Goal: Task Accomplishment & Management: Manage account settings

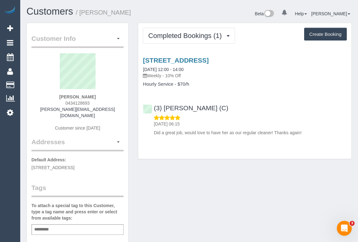
click at [199, 182] on div "Customer Info Edit Contact Info Send Message Email Preferences Special Sales Ta…" at bounding box center [189, 235] width 335 height 424
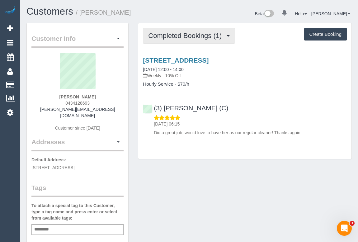
click at [197, 38] on span "Completed Bookings (1)" at bounding box center [186, 36] width 77 height 8
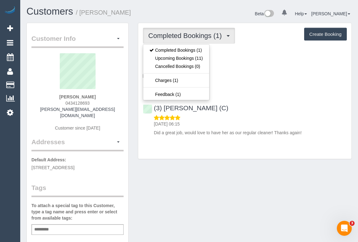
click at [300, 111] on div "(3) Gwendolyn Allen (C) 23/09/2025 06:15 Did a great job, would love to have he…" at bounding box center [244, 117] width 213 height 37
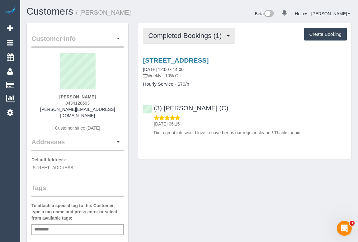
click at [170, 40] on button "Completed Bookings (1)" at bounding box center [189, 36] width 92 height 16
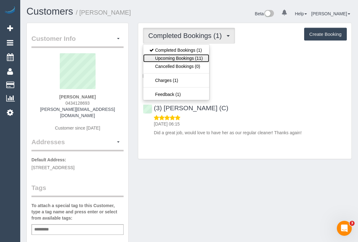
click at [173, 59] on link "Upcoming Bookings (11)" at bounding box center [176, 58] width 66 height 8
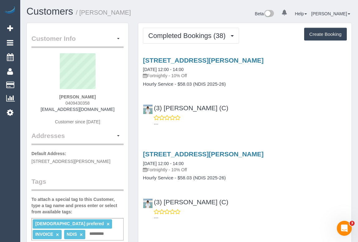
click at [298, 122] on p "---" at bounding box center [250, 124] width 193 height 6
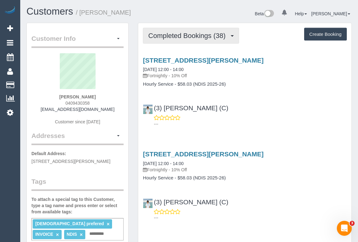
click at [190, 37] on span "Completed Bookings (38)" at bounding box center [188, 36] width 80 height 8
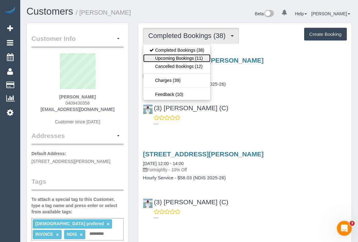
click at [180, 57] on link "Upcoming Bookings (11)" at bounding box center [176, 58] width 67 height 8
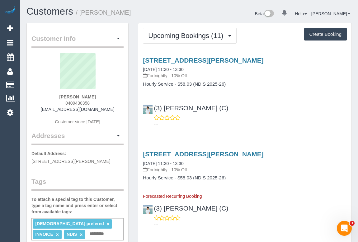
click at [286, 91] on div "21 Thomas Street, Doncaster East, VIC 3109 23/09/2025 11:30 - 13:30 Fortnightly…" at bounding box center [244, 90] width 213 height 78
click at [286, 97] on div "21 Thomas Street, Doncaster East, VIC 3109 23/09/2025 11:30 - 13:30 Fortnightly…" at bounding box center [244, 90] width 213 height 78
drag, startPoint x: 254, startPoint y: 107, endPoint x: 155, endPoint y: 109, distance: 98.8
click at [155, 109] on div "(3) Himasha Amarasinghe (C) ---" at bounding box center [244, 113] width 213 height 28
click at [268, 115] on div "---" at bounding box center [245, 121] width 204 height 12
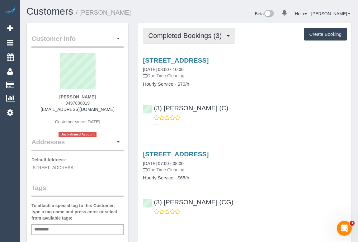
click at [172, 38] on span "Completed Bookings (3)" at bounding box center [186, 36] width 77 height 8
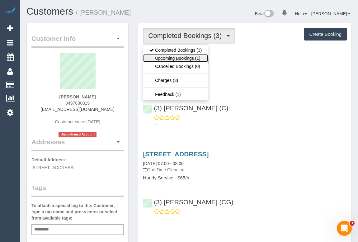
click at [188, 59] on link "Upcoming Bookings (1)" at bounding box center [175, 58] width 65 height 8
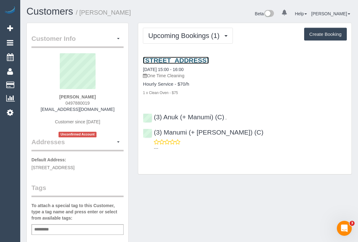
click at [209, 59] on link "8 Beavis Street, 108, Elsternwick, VIC 3185" at bounding box center [176, 60] width 66 height 7
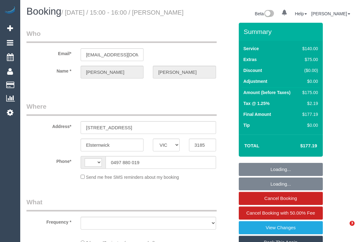
select select "VIC"
select select "string:AU"
select select "object:536"
select select "string:stripe-pm_1S5JNT2GScqysDRVOGJTuutG"
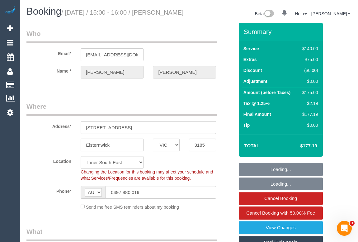
select select "number:29"
select select "number:14"
select select "number:19"
select select "number:24"
select select "number:13"
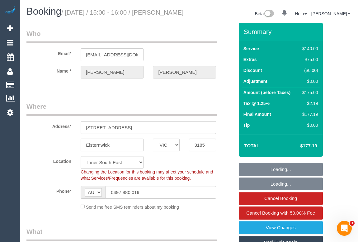
select select "object:1488"
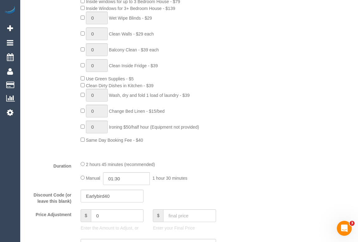
scroll to position [226, 0]
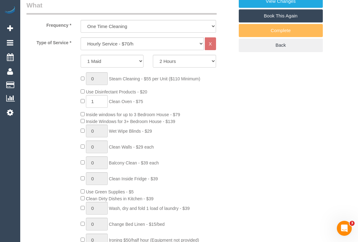
click at [164, 162] on div "0 Steam Cleaning - $55 per Unit ($110 Minimum) Use Disinfectant Products - $20 …" at bounding box center [157, 164] width 163 height 184
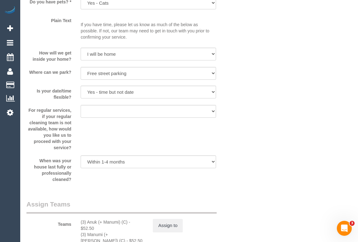
scroll to position [962, 0]
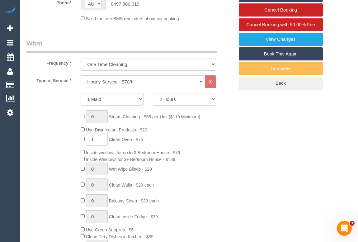
scroll to position [141, 0]
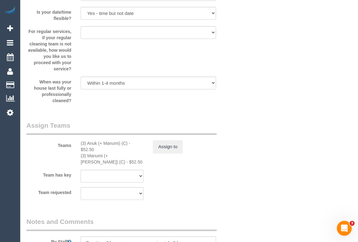
scroll to position [906, 0]
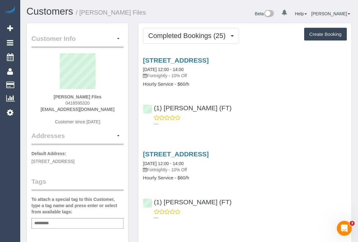
drag, startPoint x: 62, startPoint y: 101, endPoint x: 126, endPoint y: 101, distance: 63.5
click at [126, 101] on div "Customer Info Edit Contact Info Send Message Email Preferences Special Sales Ta…" at bounding box center [78, 234] width 102 height 423
copy div "0418595320 [EMAIL_ADDRESS][DOMAIN_NAME] Customer since [DATE] Addresses"
click at [112, 87] on sui-profile-pic at bounding box center [77, 73] width 83 height 40
drag, startPoint x: 65, startPoint y: 101, endPoint x: 99, endPoint y: 102, distance: 33.3
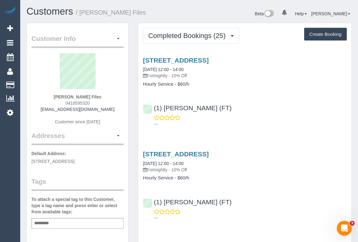
click at [99, 102] on div "[PERSON_NAME] Files 0418595320 [EMAIL_ADDRESS][DOMAIN_NAME] Customer since [DAT…" at bounding box center [77, 92] width 92 height 78
copy span "0418595320"
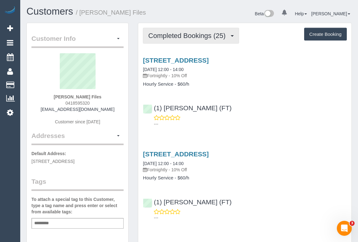
click at [185, 38] on span "Completed Bookings (25)" at bounding box center [188, 36] width 80 height 8
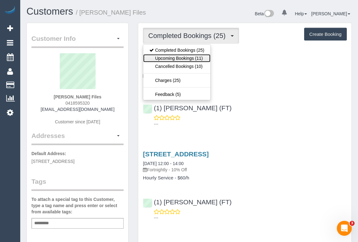
click at [183, 57] on link "Upcoming Bookings (11)" at bounding box center [176, 58] width 67 height 8
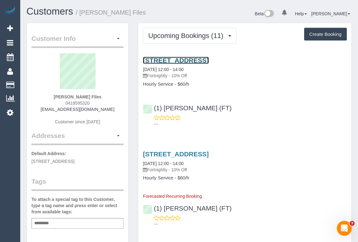
click at [209, 58] on link "[STREET_ADDRESS]" at bounding box center [176, 60] width 66 height 7
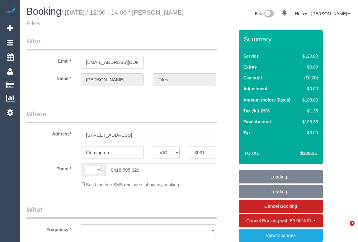
select select "VIC"
select select "string:AU"
select select "object:532"
select select "string:stripe-pm_1K4F6N2GScqysDRVkNMyL0WT"
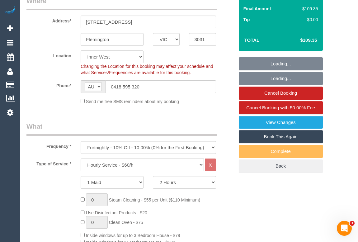
select select "spot1"
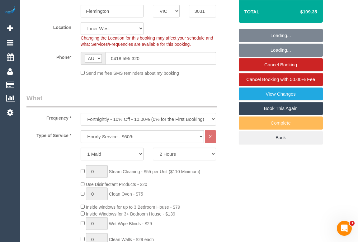
select select "number:30"
select select "number:14"
select select "number:18"
select select "number:24"
select select "number:34"
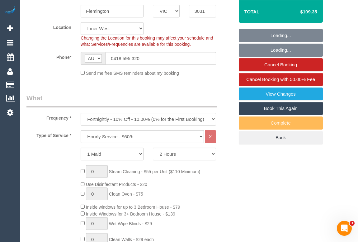
select select "number:26"
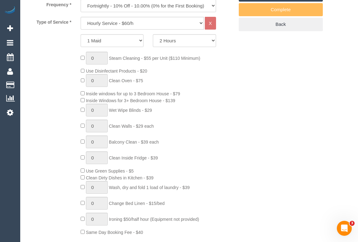
select select "object:854"
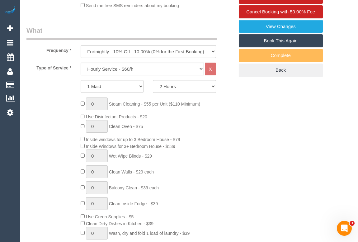
scroll to position [141, 0]
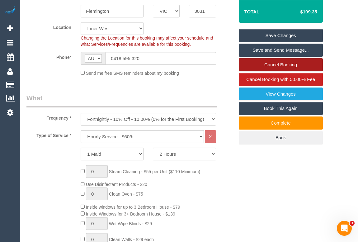
click at [275, 65] on link "Cancel Booking" at bounding box center [281, 64] width 84 height 13
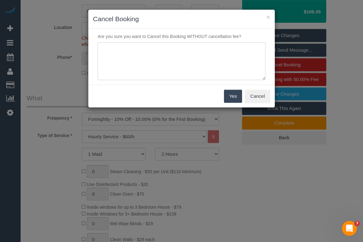
click at [121, 50] on textarea at bounding box center [181, 61] width 168 height 38
type textarea "Cleaner has flat tyre. Customer not available on given ETA. - SMS - OM"
click at [228, 94] on button "Yes" at bounding box center [233, 96] width 18 height 13
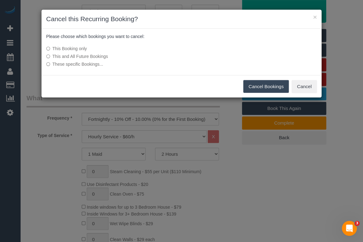
click at [259, 88] on button "Cancel Bookings" at bounding box center [266, 86] width 46 height 13
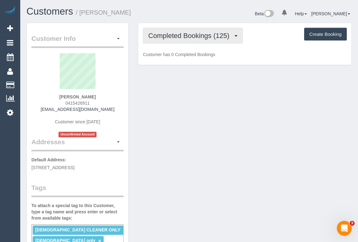
click at [193, 37] on span "Completed Bookings (125)" at bounding box center [190, 36] width 84 height 8
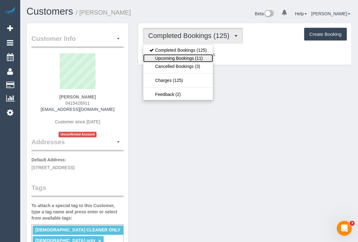
click at [189, 59] on link "Upcoming Bookings (11)" at bounding box center [178, 58] width 70 height 8
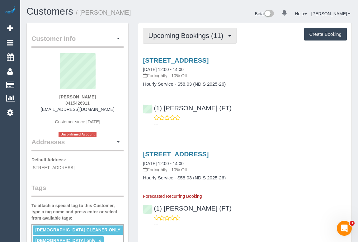
click at [186, 39] on span "Upcoming Bookings (11)" at bounding box center [187, 36] width 78 height 8
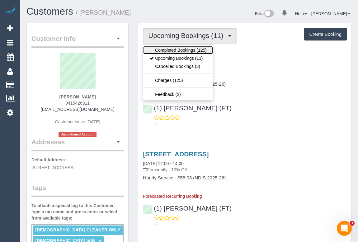
click at [186, 50] on link "Completed Bookings (125)" at bounding box center [178, 50] width 70 height 8
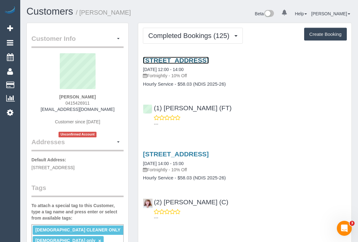
click at [202, 62] on link "6 Rose St, Brunswick, VIC 3056" at bounding box center [176, 60] width 66 height 7
click at [303, 165] on div "6 Rose St, Brunswick, VIC 3056 02/09/2025 14:00 - 15:00 Fortnightly - 10% Off" at bounding box center [245, 161] width 204 height 22
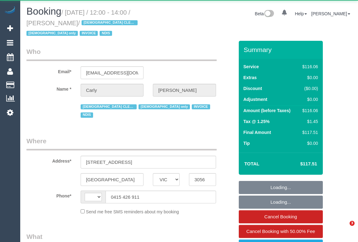
select select "VIC"
select select "string:AU"
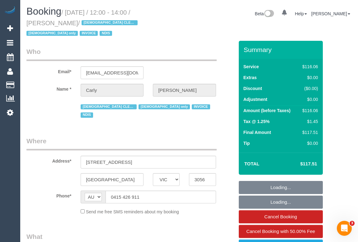
select select "object:601"
select select "number:27"
select select "number:14"
select select "number:19"
select select "number:24"
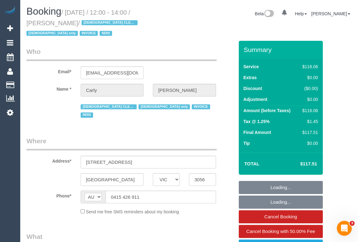
select select "number:35"
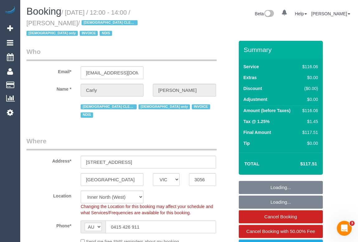
select select "object:758"
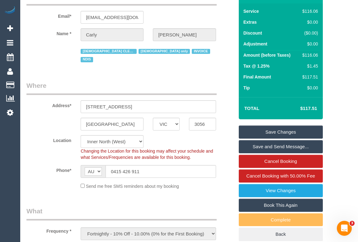
scroll to position [113, 0]
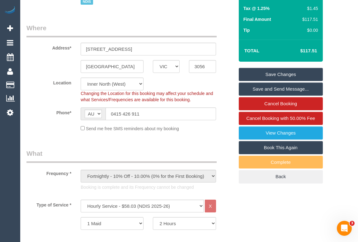
click at [273, 141] on link "Book This Again" at bounding box center [281, 147] width 84 height 13
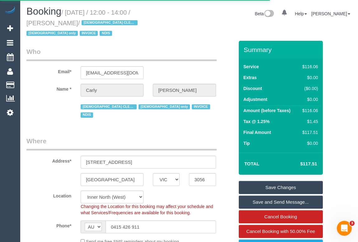
select select "VIC"
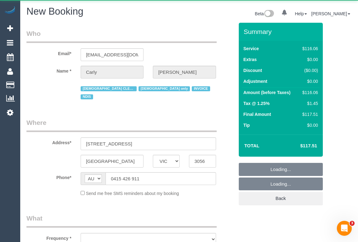
select select "string:stripe"
select select "number:27"
select select "number:14"
select select "number:19"
select select "number:24"
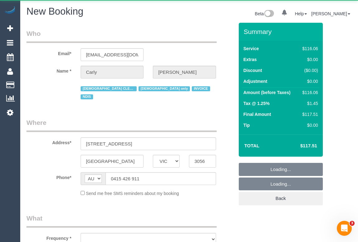
select select "number:35"
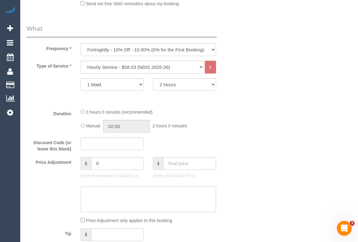
scroll to position [171, 0]
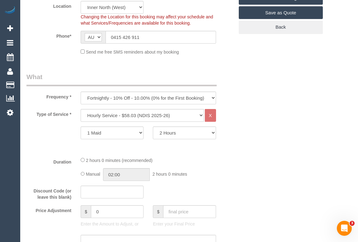
select select "object:3830"
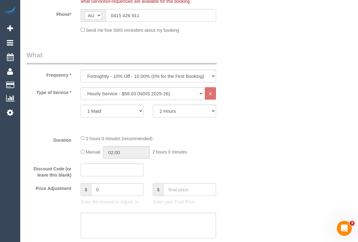
scroll to position [155, 0]
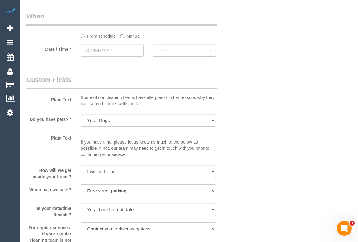
scroll to position [495, 0]
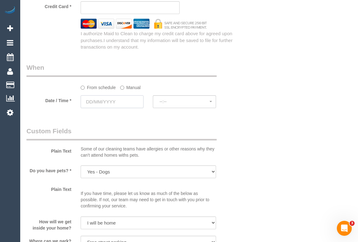
click at [103, 95] on input "text" at bounding box center [112, 101] width 63 height 13
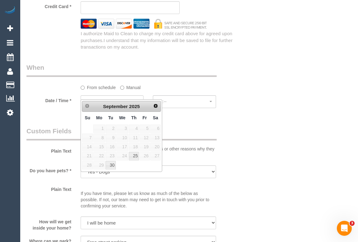
click at [252, 163] on div "Who Email* carlywade89@gmail.com Name * Carly Wade FEMALE CLEANER ONLY female o…" at bounding box center [188, 141] width 325 height 1226
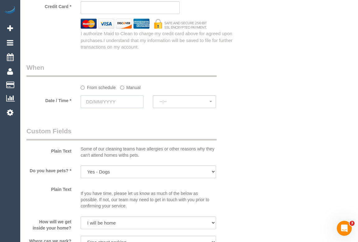
click at [103, 95] on input "text" at bounding box center [112, 101] width 63 height 13
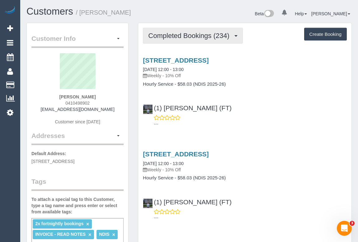
click at [185, 35] on span "Completed Bookings (234)" at bounding box center [190, 36] width 84 height 8
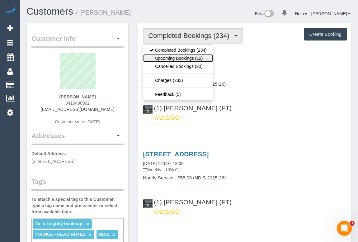
click at [183, 57] on link "Upcoming Bookings (12)" at bounding box center [178, 58] width 70 height 8
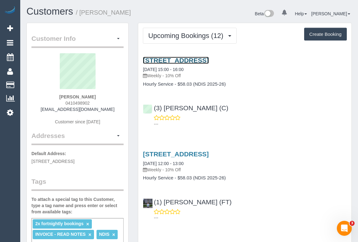
click at [205, 59] on link "3 Gumtree Grove, Belgrave Heights, VIC 3160" at bounding box center [176, 60] width 66 height 7
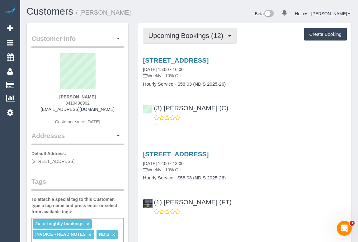
click at [172, 37] on span "Upcoming Bookings (12)" at bounding box center [187, 36] width 78 height 8
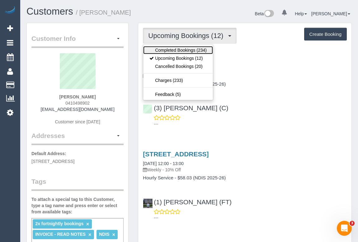
click at [173, 50] on link "Completed Bookings (234)" at bounding box center [178, 50] width 70 height 8
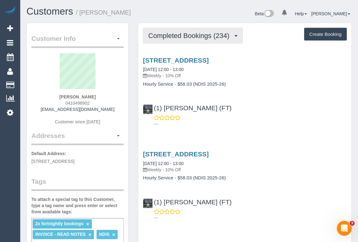
click at [182, 33] on span "Completed Bookings (234)" at bounding box center [190, 36] width 84 height 8
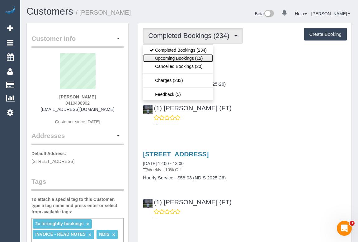
click at [174, 56] on link "Upcoming Bookings (12)" at bounding box center [178, 58] width 70 height 8
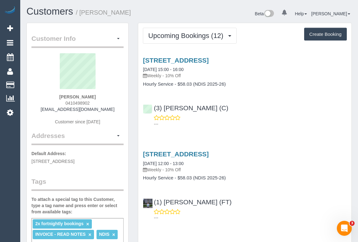
drag, startPoint x: 61, startPoint y: 101, endPoint x: 98, endPoint y: 100, distance: 37.1
click at [98, 100] on div "Taryn Hinton 0410498902 tarzhinton@hotmail.com Customer since 2020" at bounding box center [77, 92] width 92 height 78
copy span "0410498902"
click at [195, 59] on link "3 Gumtree Grove, Belgrave Heights, VIC 3160" at bounding box center [176, 60] width 66 height 7
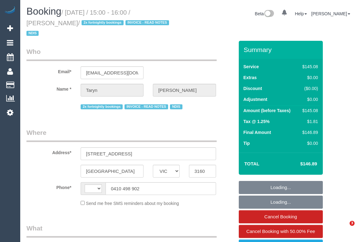
select select "VIC"
select select "object:330"
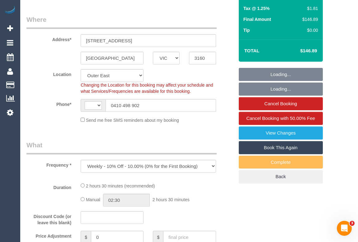
select select "string:AU"
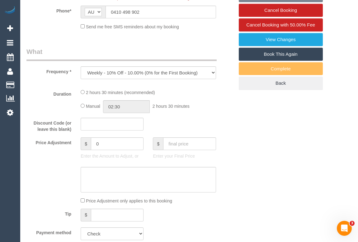
select select "object:586"
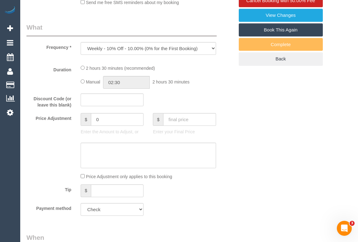
select select "150"
select select "number:28"
select select "number:17"
select select "number:18"
select select "number:22"
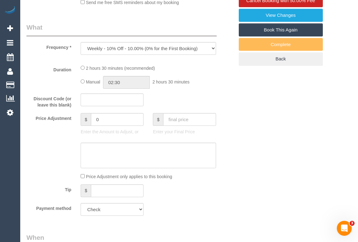
select select "number:35"
select select "number:12"
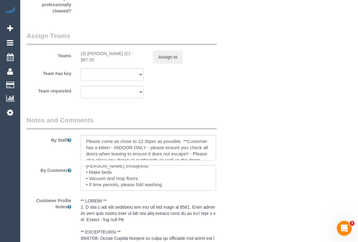
scroll to position [106, 0]
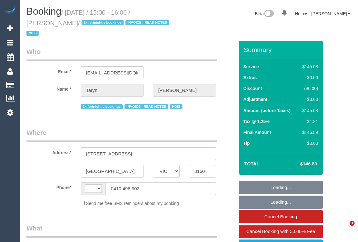
select select "VIC"
select select "string:AU"
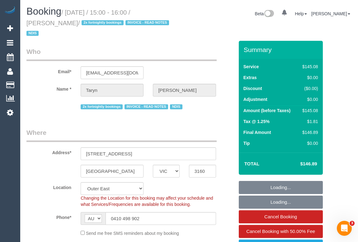
select select "150"
select select "object:594"
select select "number:28"
select select "number:17"
select select "number:18"
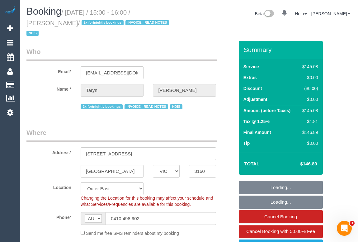
select select "number:22"
select select "number:35"
select select "number:12"
select select "object:972"
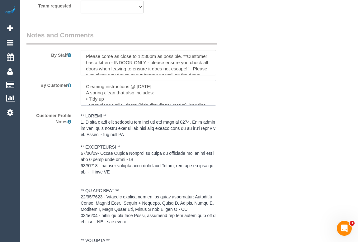
scroll to position [11, 0]
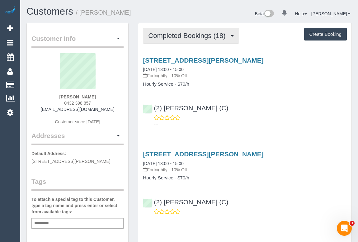
click at [194, 32] on span "Completed Bookings (18)" at bounding box center [188, 36] width 80 height 8
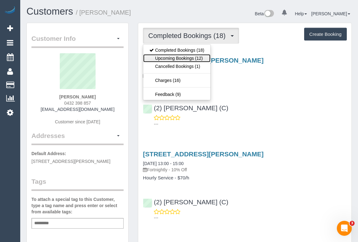
click at [190, 57] on link "Upcoming Bookings (12)" at bounding box center [176, 58] width 67 height 8
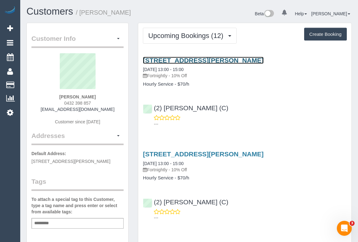
click at [207, 59] on link "[STREET_ADDRESS][PERSON_NAME]" at bounding box center [203, 60] width 121 height 7
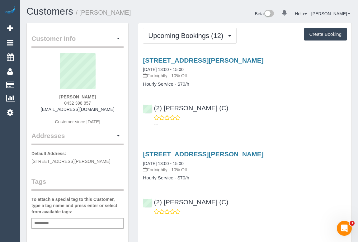
drag, startPoint x: 62, startPoint y: 102, endPoint x: 107, endPoint y: 101, distance: 45.2
click at [107, 101] on div "[PERSON_NAME] 0432 398 857 [EMAIL_ADDRESS][DOMAIN_NAME] Customer since [DATE]" at bounding box center [77, 92] width 92 height 78
copy span "0432 398 857"
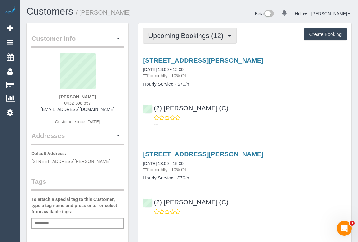
click at [190, 38] on span "Upcoming Bookings (12)" at bounding box center [187, 36] width 78 height 8
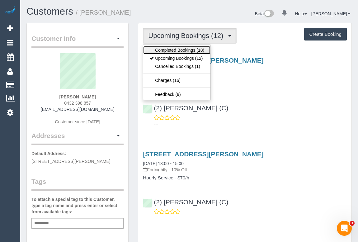
click at [185, 51] on link "Completed Bookings (18)" at bounding box center [176, 50] width 67 height 8
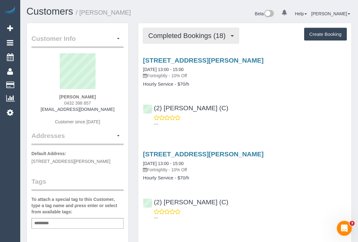
click at [185, 41] on button "Completed Bookings (18)" at bounding box center [191, 36] width 96 height 16
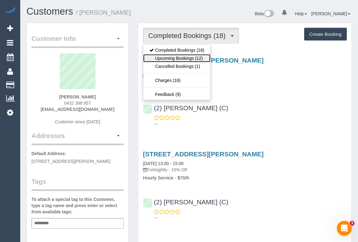
click at [190, 57] on link "Upcoming Bookings (12)" at bounding box center [176, 58] width 67 height 8
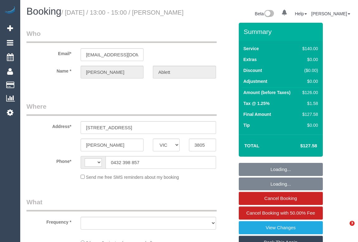
select select "VIC"
select select "string:AU"
select select "object:574"
select select "string:stripe-pm_1RQzBa2GScqysDRVj8HqEay9"
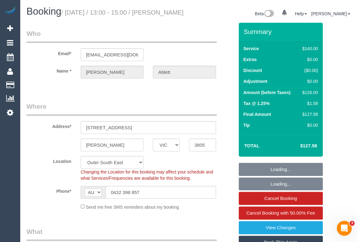
click at [169, 112] on legend "Where" at bounding box center [121, 109] width 190 height 14
select select "number:29"
select select "number:14"
select select "number:19"
select select "number:23"
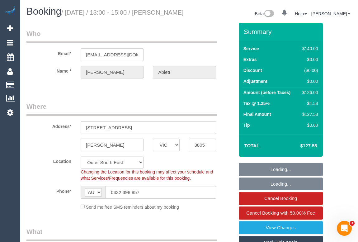
select select "number:33"
select select "number:12"
select select "object:1206"
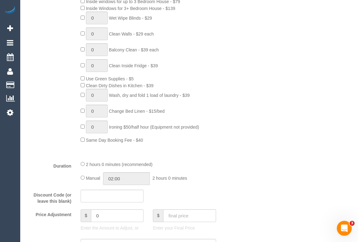
scroll to position [424, 0]
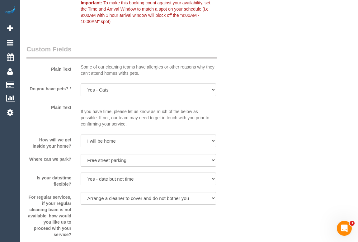
scroll to position [793, 0]
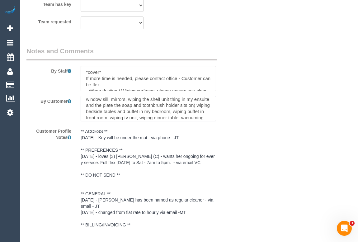
scroll to position [0, 0]
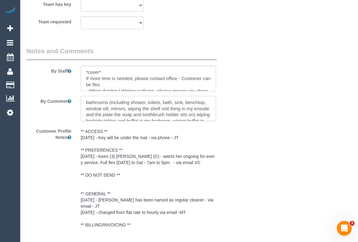
drag, startPoint x: 203, startPoint y: 122, endPoint x: 68, endPoint y: 88, distance: 139.4
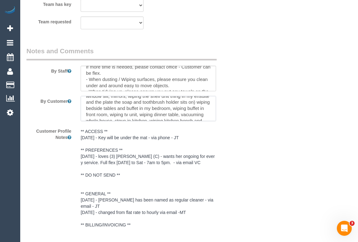
scroll to position [8, 0]
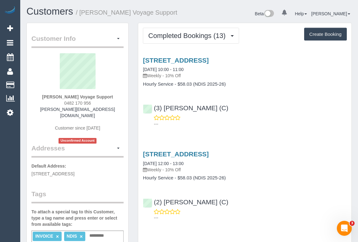
click at [269, 115] on div "---" at bounding box center [245, 121] width 204 height 12
drag, startPoint x: 62, startPoint y: 101, endPoint x: 120, endPoint y: 101, distance: 57.9
click at [120, 101] on div "Craig Fenton Voyage Support 0482 170 956 craig.voyagesupport@fake.com Customer …" at bounding box center [77, 98] width 92 height 90
copy span "0482 170 956"
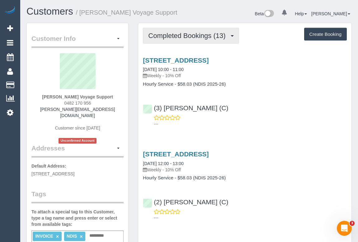
click at [175, 37] on span "Completed Bookings (13)" at bounding box center [188, 36] width 80 height 8
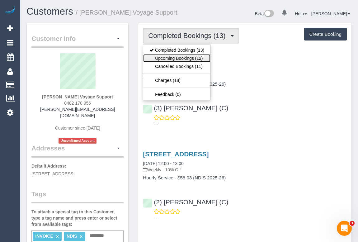
click at [178, 57] on link "Upcoming Bookings (12)" at bounding box center [176, 58] width 67 height 8
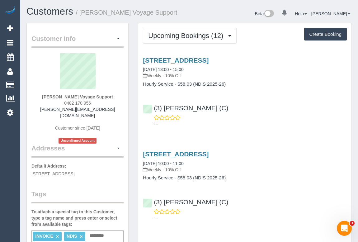
click at [103, 191] on legend "Tags" at bounding box center [77, 196] width 92 height 14
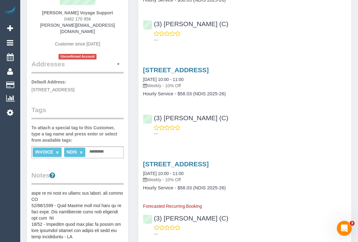
scroll to position [28, 0]
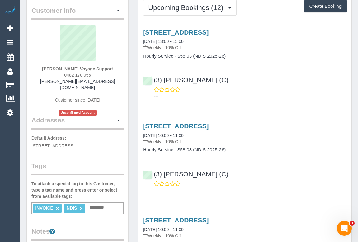
click at [249, 96] on p "---" at bounding box center [250, 96] width 193 height 6
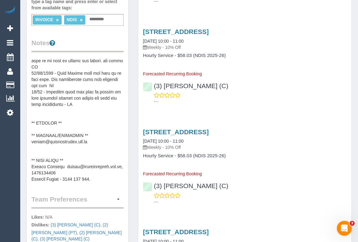
scroll to position [226, 0]
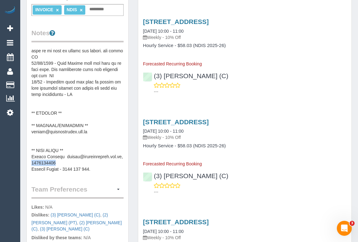
drag, startPoint x: 55, startPoint y: 161, endPoint x: 31, endPoint y: 161, distance: 24.3
click at [31, 161] on div "Customer Info Edit Contact Info Send Message Email Preferences Special Sales Ta…" at bounding box center [78, 75] width 102 height 556
copy pre "482170956"
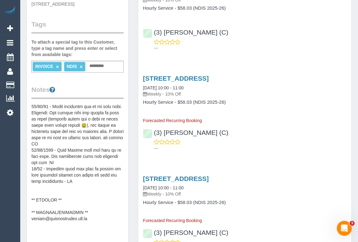
scroll to position [156, 0]
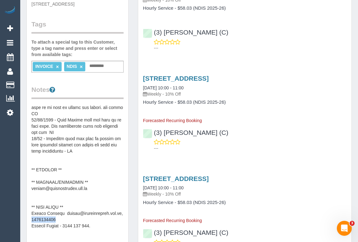
copy pre "482170956"
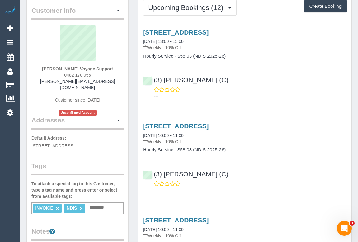
scroll to position [0, 0]
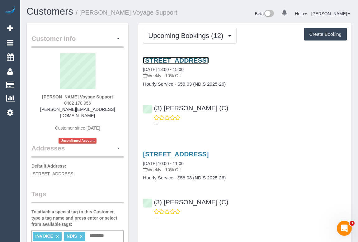
click at [209, 60] on link "179-191 Flemington Road, North Melbourne, VIC 3051" at bounding box center [176, 60] width 66 height 7
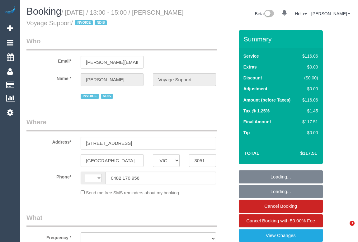
select select "VIC"
select select "string:AU"
select select "object:571"
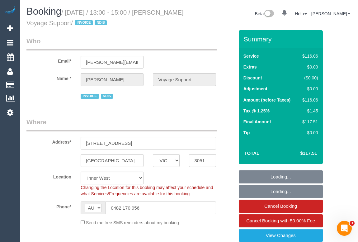
select select "number:28"
select select "number:14"
select select "number:19"
select select "number:36"
select select "number:33"
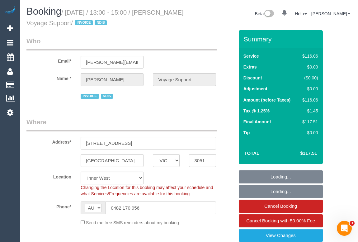
select select "number:12"
select select "object:1485"
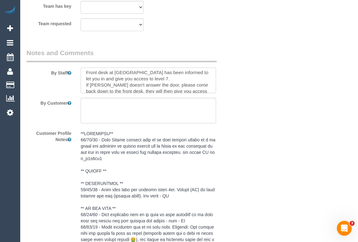
scroll to position [25, 0]
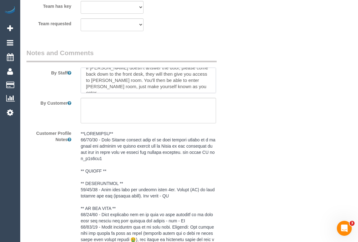
drag, startPoint x: 85, startPoint y: 71, endPoint x: 215, endPoint y: 100, distance: 132.9
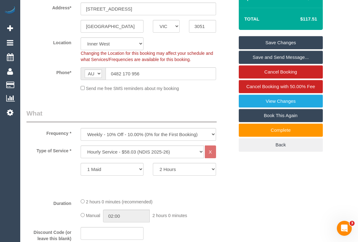
scroll to position [85, 0]
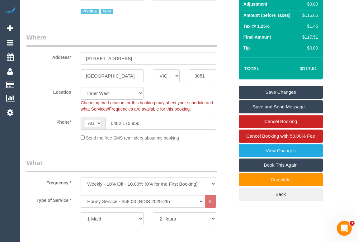
drag, startPoint x: 156, startPoint y: 123, endPoint x: 78, endPoint y: 119, distance: 77.3
click at [78, 119] on div "AF AL DZ AD AO AI AQ AG AR AM AW AU AT AZ BS BH BD BB BY BE BZ BJ BM BT BO BA B…" at bounding box center [148, 123] width 145 height 13
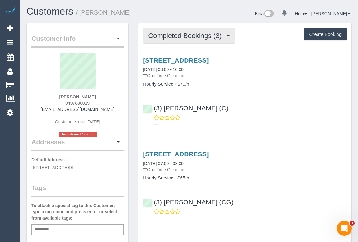
click at [175, 35] on span "Completed Bookings (3)" at bounding box center [186, 36] width 77 height 8
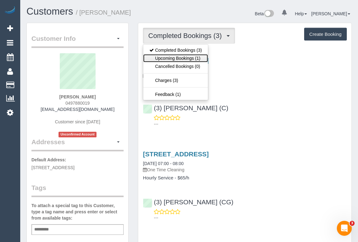
click at [173, 60] on link "Upcoming Bookings (1)" at bounding box center [175, 58] width 65 height 8
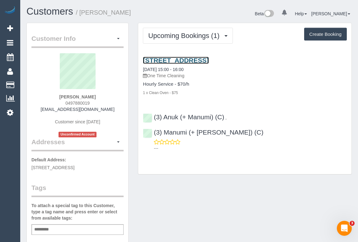
click at [196, 59] on link "[STREET_ADDRESS]" at bounding box center [176, 60] width 66 height 7
click at [240, 92] on div "1 x Clean Oven - $75" at bounding box center [245, 92] width 204 height 6
click at [204, 177] on div "Customer Info Edit Contact Info Send Message Email Preferences Special Sales Ta…" at bounding box center [189, 244] width 335 height 442
click at [206, 62] on link "[STREET_ADDRESS]" at bounding box center [176, 60] width 66 height 7
click at [188, 160] on div "Upcoming Bookings (1) Completed Bookings (3) Upcoming Bookings (1) Cancelled Bo…" at bounding box center [244, 102] width 223 height 158
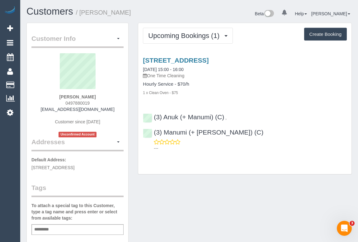
click at [178, 192] on div "Customer Info Edit Contact Info Send Message Email Preferences Special Sales Ta…" at bounding box center [189, 244] width 335 height 442
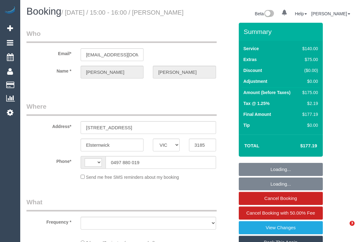
select select "VIC"
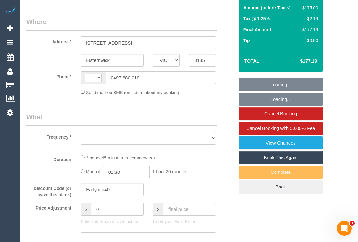
select select "string:AU"
select select "object:536"
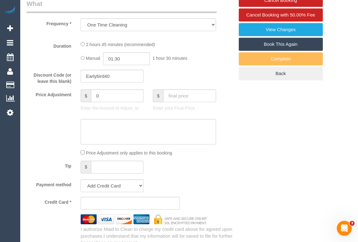
select select "string:stripe-pm_1S5JNT2GScqysDRVOGJTuutG"
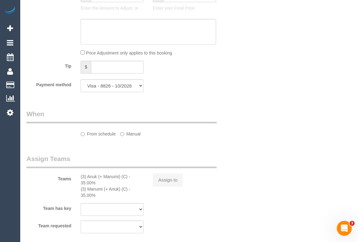
select select "number:29"
select select "number:14"
select select "number:19"
select select "number:24"
select select "number:13"
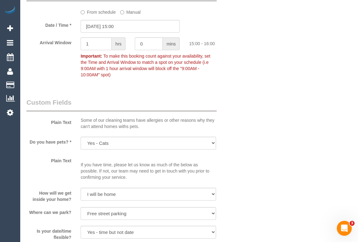
select select "object:1488"
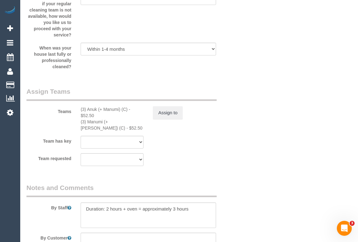
scroll to position [936, 0]
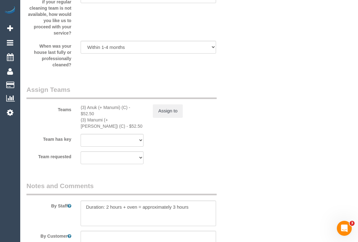
click at [198, 23] on div "For regular services, if your regular cleaning team is not available, how would…" at bounding box center [130, 13] width 217 height 46
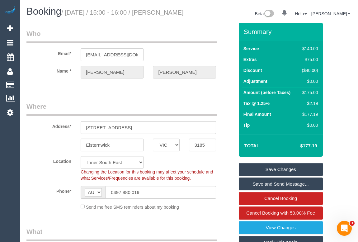
scroll to position [0, 0]
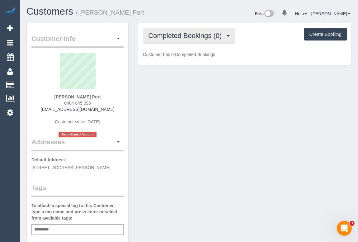
click at [187, 36] on span "Completed Bookings (0)" at bounding box center [186, 36] width 77 height 8
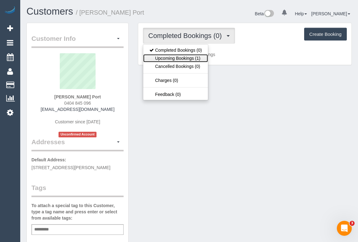
click at [195, 60] on link "Upcoming Bookings (1)" at bounding box center [175, 58] width 65 height 8
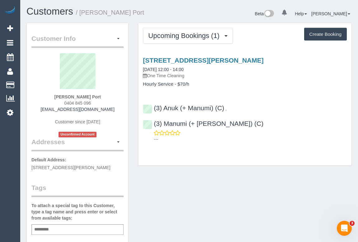
click at [217, 89] on div "30 Pental Road, North Caulfield, VIC 3161 23/09/2025 12:00 - 14:00 One Time Cle…" at bounding box center [244, 98] width 213 height 94
click at [252, 194] on div "Customer Info Edit Contact Info Send Message Email Preferences Special Sales Ta…" at bounding box center [189, 235] width 335 height 424
click at [174, 15] on h1 "Customers / Ilana Port" at bounding box center [105, 11] width 158 height 11
drag, startPoint x: 170, startPoint y: 194, endPoint x: 159, endPoint y: 190, distance: 11.5
click at [170, 193] on div "Customer Info Edit Contact Info Send Message Email Preferences Special Sales Ta…" at bounding box center [189, 235] width 335 height 424
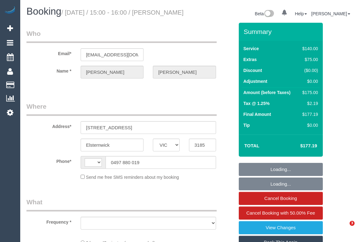
select select "VIC"
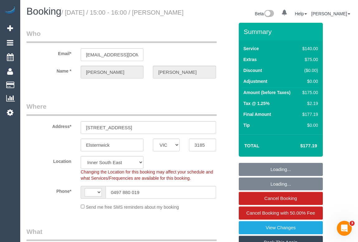
select select "string:AU"
select select "string:stripe-pm_1S5JNT2GScqysDRVOGJTuutG"
select select "object:723"
select select "number:29"
select select "number:14"
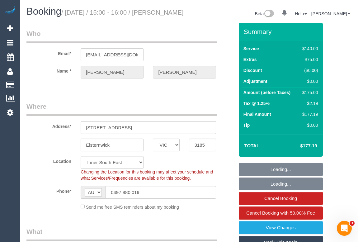
select select "number:19"
select select "number:24"
select select "number:13"
select select "object:1488"
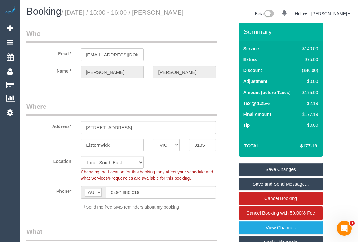
click at [179, 37] on legend "Who" at bounding box center [121, 36] width 190 height 14
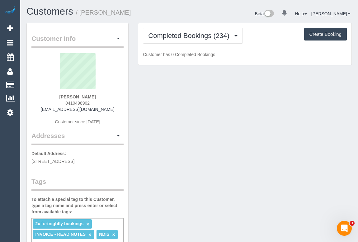
drag, startPoint x: 61, startPoint y: 103, endPoint x: 98, endPoint y: 103, distance: 37.1
click at [98, 103] on div "[PERSON_NAME] 0410498902 [EMAIL_ADDRESS][DOMAIN_NAME] Customer since [DATE]" at bounding box center [77, 92] width 92 height 78
copy span "0410498902"
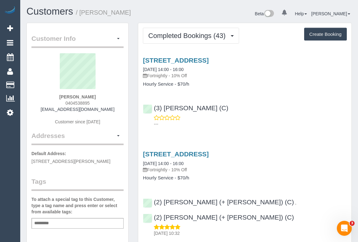
drag, startPoint x: 64, startPoint y: 101, endPoint x: 104, endPoint y: 101, distance: 40.2
click at [104, 101] on div "[PERSON_NAME] 0404538895 [EMAIL_ADDRESS][DOMAIN_NAME] Customer since [DATE]" at bounding box center [77, 92] width 92 height 78
copy span "0404538895"
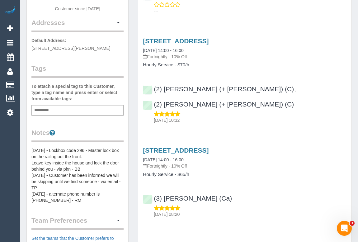
click at [274, 189] on div "(3) [PERSON_NAME] (Ca) [DATE] 08:20" at bounding box center [244, 203] width 213 height 28
drag, startPoint x: 87, startPoint y: 154, endPoint x: 50, endPoint y: 151, distance: 37.2
click at [50, 151] on pre "[DATE] - Lockbox code 296 - Master lock box on the railing out the front. Leave…" at bounding box center [77, 175] width 92 height 56
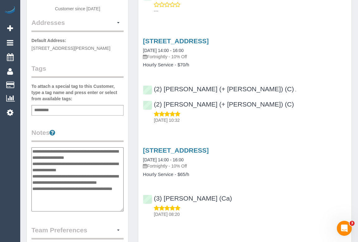
drag, startPoint x: 51, startPoint y: 149, endPoint x: 88, endPoint y: 154, distance: 38.1
click at [88, 154] on textarea "**********" at bounding box center [77, 179] width 92 height 64
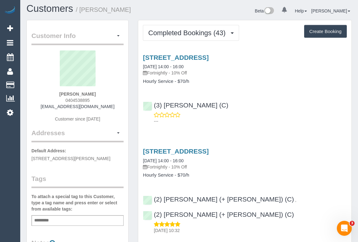
scroll to position [0, 0]
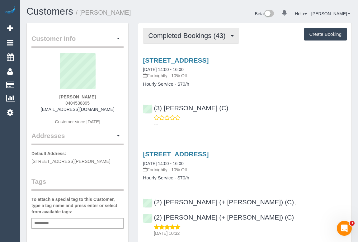
click at [184, 34] on span "Completed Bookings (43)" at bounding box center [188, 36] width 80 height 8
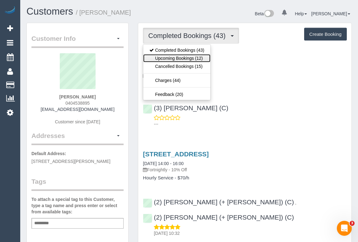
click at [178, 57] on link "Upcoming Bookings (12)" at bounding box center [176, 58] width 67 height 8
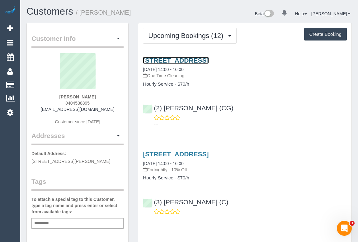
click at [202, 61] on link "254 Pin Oak Crescent, Flemington, VIC 3031" at bounding box center [176, 60] width 66 height 7
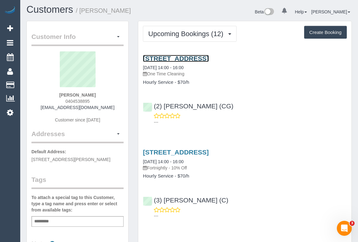
scroll to position [85, 0]
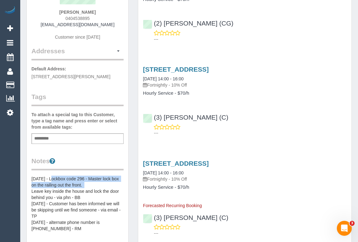
drag, startPoint x: 50, startPoint y: 176, endPoint x: 90, endPoint y: 184, distance: 40.9
click at [90, 184] on pre "16/5/23 - Lockbox code 296 - Master lock box on the railing out the front. Leav…" at bounding box center [77, 204] width 92 height 56
copy pre "Lockbox code 296 - Master lock box on the railing out the front."
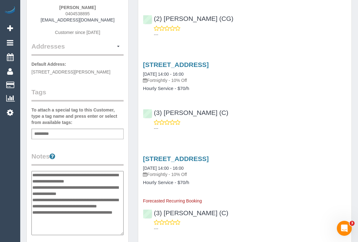
scroll to position [170, 0]
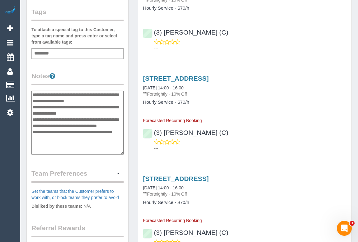
drag, startPoint x: 87, startPoint y: 99, endPoint x: 51, endPoint y: 89, distance: 37.2
click at [51, 91] on textarea "**********" at bounding box center [77, 123] width 92 height 64
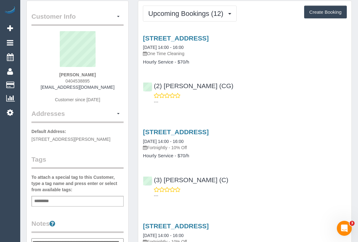
scroll to position [0, 0]
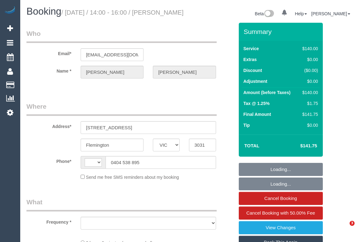
select select "VIC"
select select "string:AU"
select select "object:553"
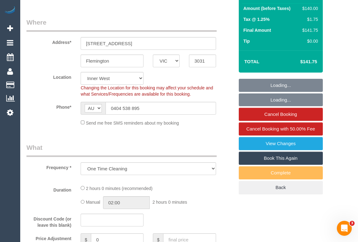
select select "string:stripe-pm_1N6u5b2GScqysDRVfSAHIeyH"
select select "number:29"
select select "number:15"
select select "number:19"
select select "number:22"
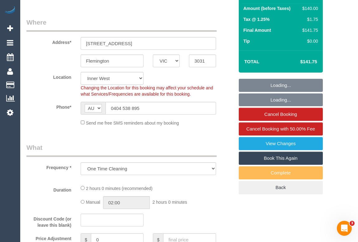
select select "number:33"
select select "number:26"
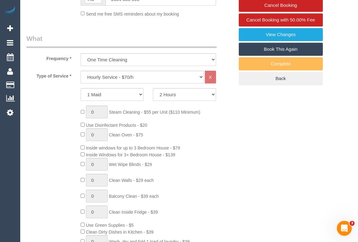
scroll to position [254, 0]
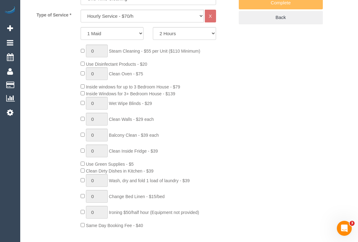
select select "object:1558"
select select "spot1"
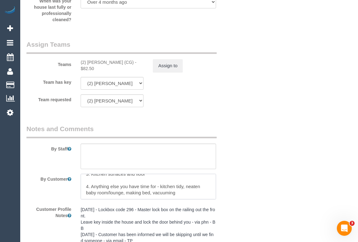
scroll to position [934, 0]
click at [113, 166] on textarea at bounding box center [148, 157] width 135 height 26
paste textarea "Lockbox code 296 - Master lock box"
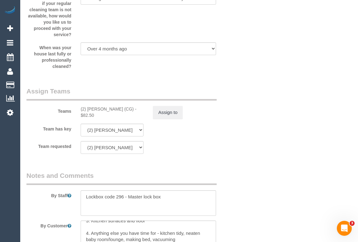
scroll to position [943, 0]
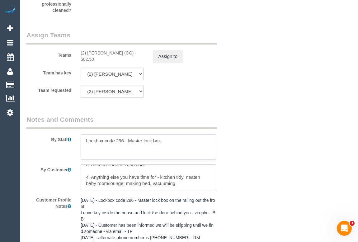
click at [167, 148] on textarea at bounding box center [148, 147] width 135 height 26
drag, startPoint x: 169, startPoint y: 149, endPoint x: 60, endPoint y: 149, distance: 109.0
click at [60, 149] on div "By Staff" at bounding box center [130, 137] width 217 height 45
paste textarea "Lockbox code 296 - Master lock box on the railing out the front."
type textarea "Lockbox code 296 - Master lock box on the railing out the front."
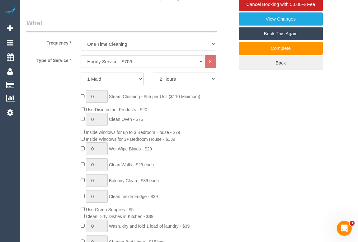
scroll to position [150, 0]
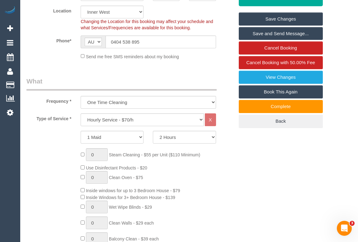
click at [284, 25] on link "Save Changes" at bounding box center [281, 18] width 84 height 13
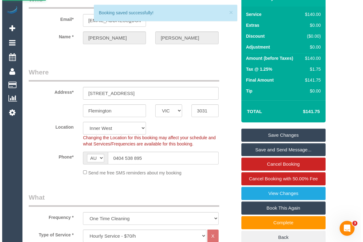
scroll to position [0, 0]
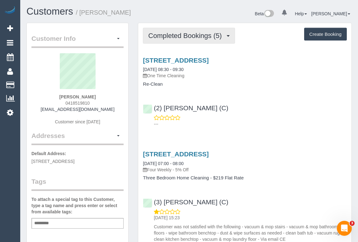
click at [169, 35] on span "Completed Bookings (5)" at bounding box center [186, 36] width 77 height 8
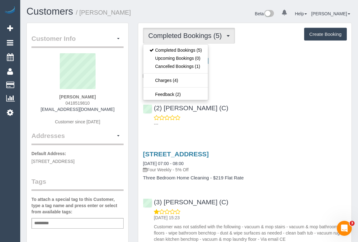
click at [292, 116] on div "---" at bounding box center [245, 121] width 204 height 12
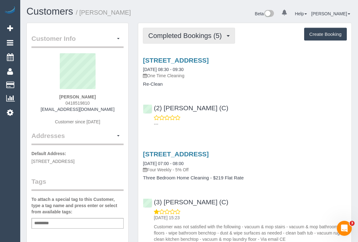
click at [180, 36] on span "Completed Bookings (5)" at bounding box center [186, 36] width 77 height 8
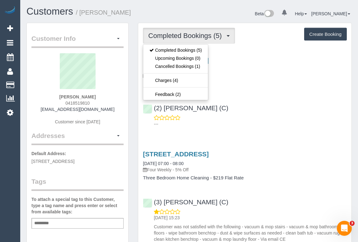
click at [255, 91] on div "18 Waterloo St, 3, Brighton, VIC 3186 22/07/2025 08:30 - 09:30 One Time Cleanin…" at bounding box center [244, 90] width 213 height 78
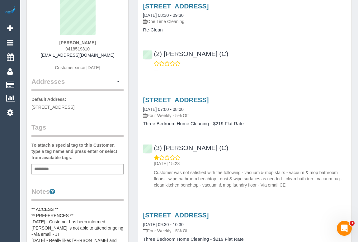
scroll to position [56, 0]
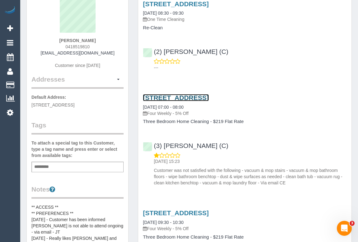
click at [196, 96] on link "18 Waterloo St, 3, Brighton, VIC 3186" at bounding box center [176, 97] width 66 height 7
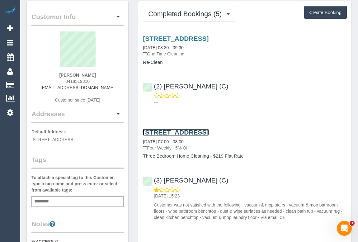
scroll to position [0, 0]
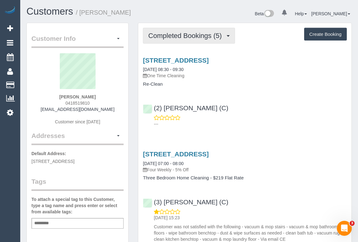
click at [186, 36] on span "Completed Bookings (5)" at bounding box center [186, 36] width 77 height 8
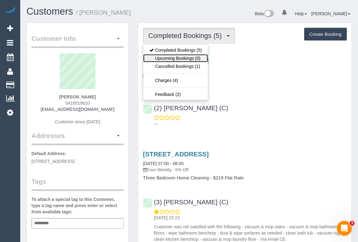
click at [177, 58] on link "Upcoming Bookings (0)" at bounding box center [175, 58] width 65 height 8
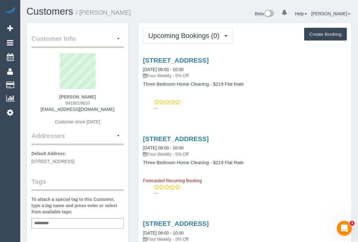
click at [196, 58] on link "18 Waterloo St, 3, Brighton, VIC 3186" at bounding box center [176, 60] width 66 height 7
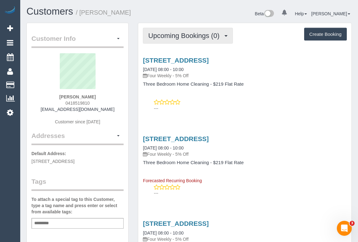
click at [168, 34] on span "Upcoming Bookings (0)" at bounding box center [185, 36] width 74 height 8
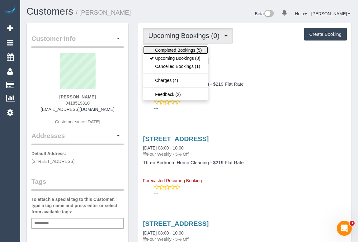
click at [168, 53] on link "Completed Bookings (5)" at bounding box center [175, 50] width 65 height 8
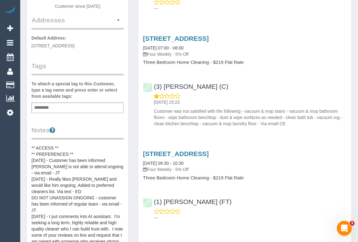
scroll to position [85, 0]
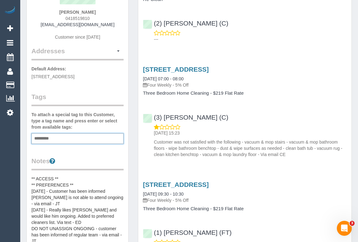
click at [52, 137] on input "text" at bounding box center [43, 139] width 21 height 8
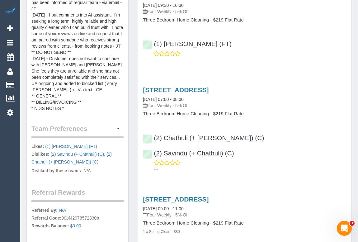
scroll to position [339, 0]
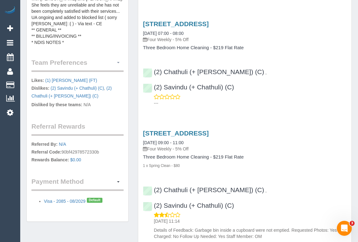
click at [118, 62] on span "button" at bounding box center [118, 62] width 2 height 1
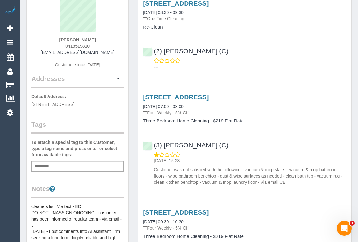
scroll to position [56, 0]
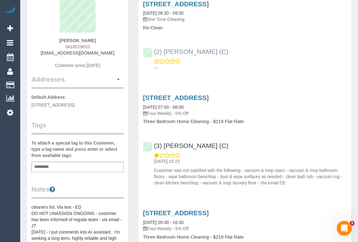
click at [152, 50] on div "(2) Priyanshi Patel (C) ---" at bounding box center [244, 57] width 213 height 28
copy link "(2) [PERSON_NAME] (C)"
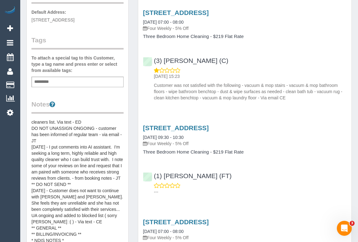
scroll to position [226, 0]
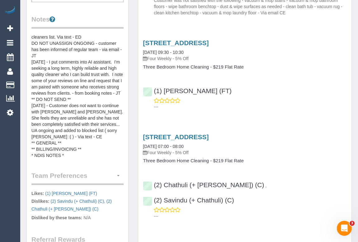
click at [119, 175] on span "button" at bounding box center [118, 175] width 2 height 1
click at [104, 186] on link "Manage Preferences" at bounding box center [96, 187] width 53 height 8
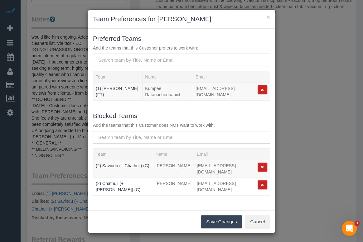
click at [163, 58] on input "text" at bounding box center [181, 60] width 177 height 13
paste input "(2) Priyanshi Patel (C)"
type input "(2) Priyanshi Patel (C)"
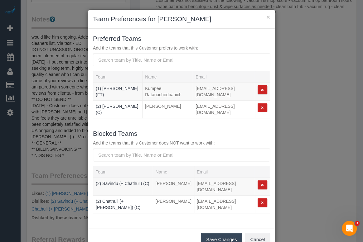
click at [210, 236] on button "Save Changes" at bounding box center [221, 239] width 41 height 13
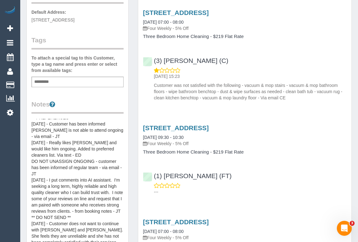
scroll to position [0, 0]
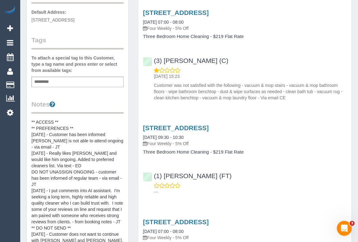
click at [81, 125] on pre "** ACCESS ** ** PREFERENCES ** 10/07/25 - Customer has been informed Kumpee is …" at bounding box center [77, 181] width 92 height 125
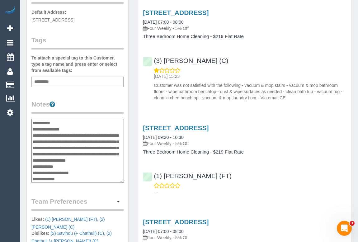
click at [80, 127] on textarea "**********" at bounding box center [77, 151] width 92 height 64
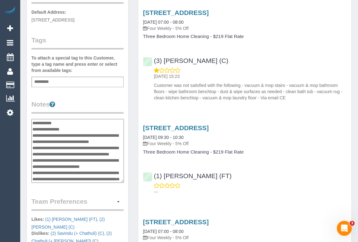
click at [80, 128] on textarea "**********" at bounding box center [77, 151] width 92 height 64
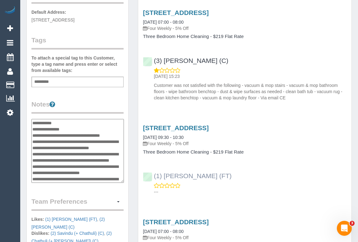
type textarea "**********"
drag, startPoint x: 211, startPoint y: 179, endPoint x: 178, endPoint y: 179, distance: 33.3
click at [178, 179] on div "(1) Kumpee R (FT) ---" at bounding box center [244, 181] width 213 height 28
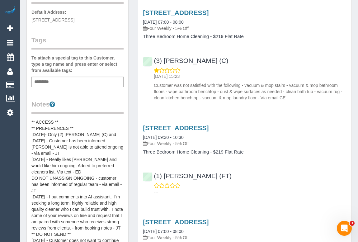
click at [225, 177] on div "(1) Kumpee R (FT) ---" at bounding box center [244, 181] width 213 height 28
click at [202, 178] on div "(1) Kumpee R (FT) ---" at bounding box center [244, 181] width 213 height 28
click at [221, 178] on div "(1) Kumpee R (FT) ---" at bounding box center [244, 181] width 213 height 28
drag, startPoint x: 216, startPoint y: 175, endPoint x: 154, endPoint y: 176, distance: 62.9
click at [154, 176] on div "(1) Kumpee R (FT) ---" at bounding box center [244, 181] width 213 height 28
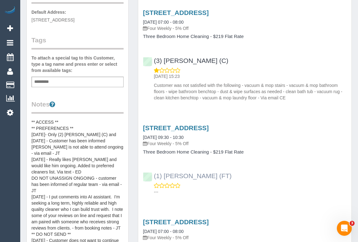
copy link "(1) Kumpee R (FT)"
click at [115, 133] on pre "** ACCESS ** ** PREFERENCES ** 23/09/25- Only (2) Priyanshi Patel (C) and 10/07…" at bounding box center [77, 181] width 92 height 125
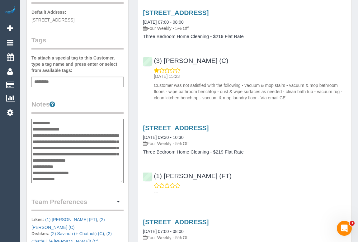
click at [115, 133] on textarea "**********" at bounding box center [77, 151] width 92 height 64
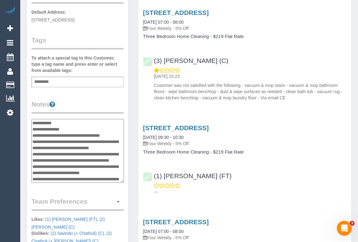
click at [116, 132] on textarea "**********" at bounding box center [77, 151] width 92 height 64
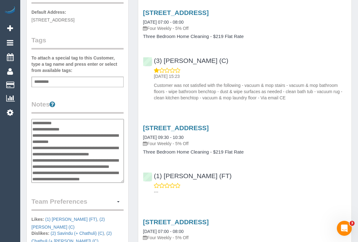
type textarea "**********"
click at [131, 103] on div "Customer Info Edit Contact Info Send Message Email Preferences Special Sales Ta…" at bounding box center [77, 127] width 111 height 492
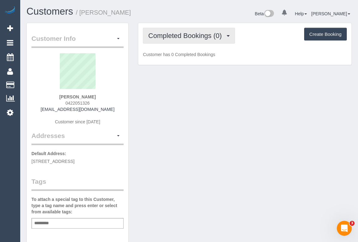
click at [197, 37] on span "Completed Bookings (0)" at bounding box center [186, 36] width 77 height 8
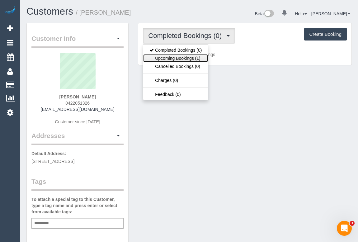
click at [188, 59] on link "Upcoming Bookings (1)" at bounding box center [175, 58] width 65 height 8
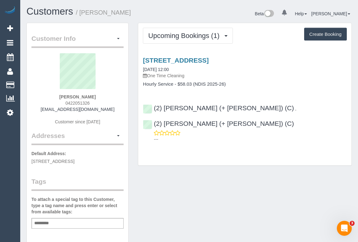
click at [271, 140] on div "Upcoming Bookings (1) Completed Bookings (0) Upcoming Bookings (1) Cancelled Bo…" at bounding box center [244, 94] width 213 height 142
drag, startPoint x: 63, startPoint y: 102, endPoint x: 95, endPoint y: 102, distance: 31.8
click at [95, 102] on div "Chloe Ballantyne 0422051326 chloeballantyne202@gmail.com Customer since 2025" at bounding box center [77, 92] width 92 height 78
copy span "0422051326"
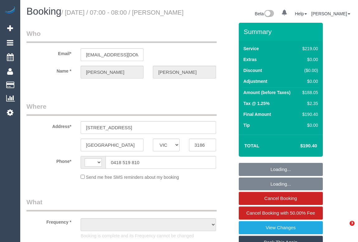
select select "VIC"
select select "string:AU"
select select "object:1396"
select select "number:28"
select select "number:14"
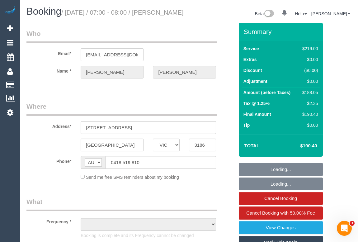
select select "number:19"
select select "number:24"
select select "number:35"
select select "number:13"
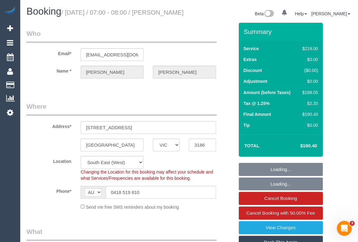
select select "string:stripe-pm_1REIjV2GScqysDRVqrEnczEd"
select select "spot1"
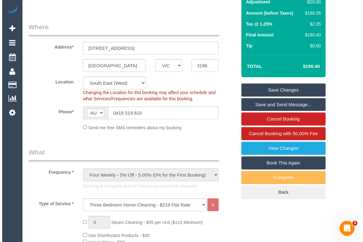
scroll to position [85, 0]
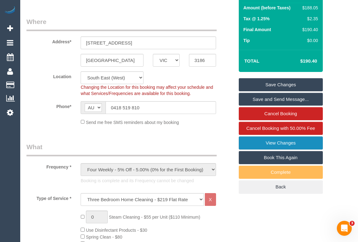
click at [283, 148] on link "View Changes" at bounding box center [281, 142] width 84 height 13
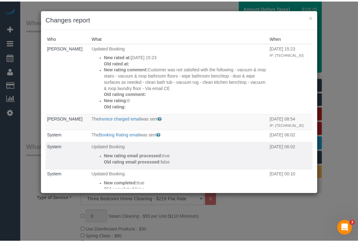
scroll to position [56, 0]
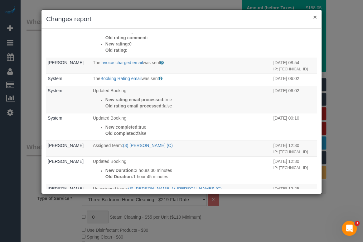
click at [314, 16] on button "×" at bounding box center [315, 17] width 4 height 7
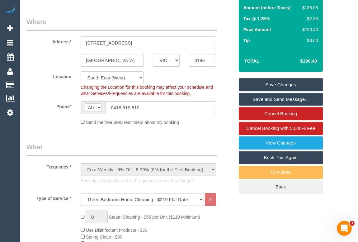
click at [272, 163] on link "Book This Again" at bounding box center [281, 157] width 84 height 13
select select "VIC"
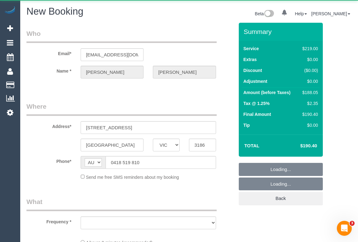
select select "string:stripe-pm_1REIjV2GScqysDRVqrEnczEd"
select select "number:28"
select select "number:14"
select select "number:19"
select select "number:24"
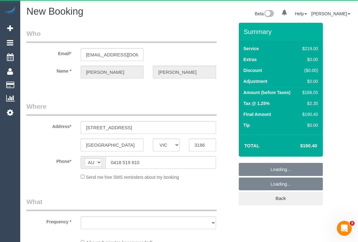
select select "number:35"
select select "number:13"
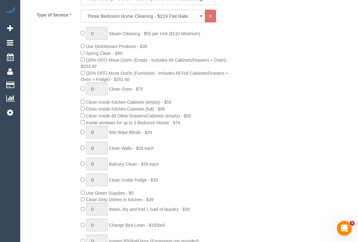
select select "object:3403"
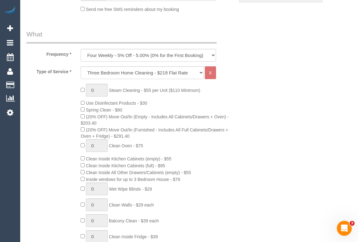
scroll to position [181, 0]
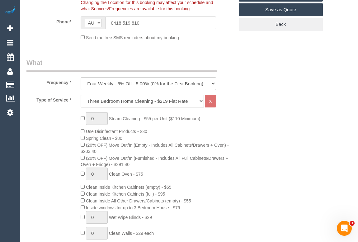
drag, startPoint x: 234, startPoint y: 166, endPoint x: 233, endPoint y: 178, distance: 12.2
click at [234, 166] on div "0 Steam Cleaning - $55 per Unit ($110 Minimum) Use Disinfectant Products - $30 …" at bounding box center [157, 227] width 163 height 230
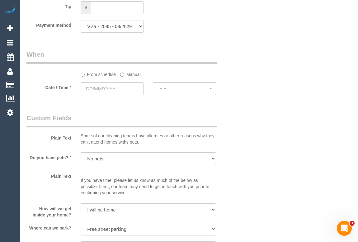
scroll to position [663, 0]
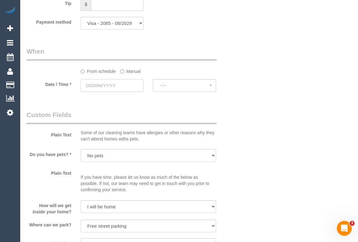
click at [99, 88] on input "text" at bounding box center [112, 85] width 63 height 13
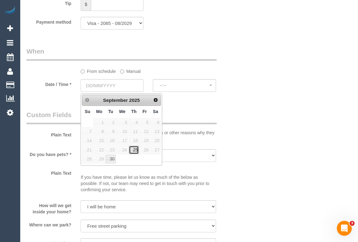
click at [136, 150] on link "25" at bounding box center [134, 150] width 10 height 8
type input "[DATE]"
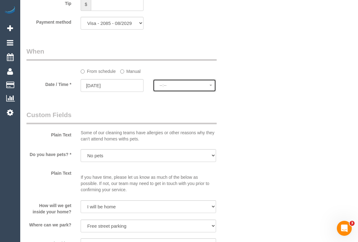
click at [168, 87] on span "--:--" at bounding box center [184, 85] width 50 height 5
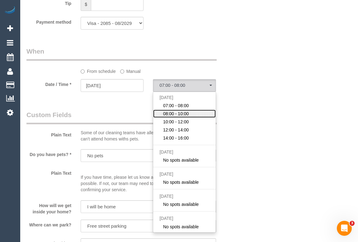
click at [184, 114] on span "08:00 - 10:00" at bounding box center [176, 114] width 26 height 6
select select "spot12"
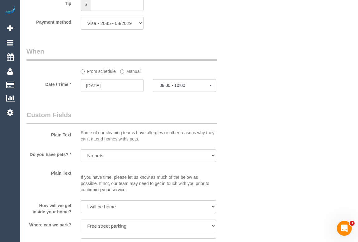
click at [251, 121] on div "Who Email* [EMAIL_ADDRESS][DOMAIN_NAME] Name * [PERSON_NAME][GEOGRAPHIC_DATA] W…" at bounding box center [188, 12] width 325 height 1304
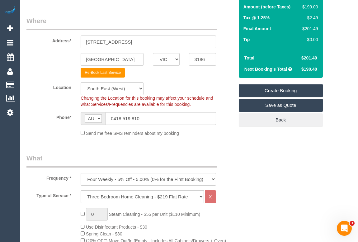
scroll to position [68, 0]
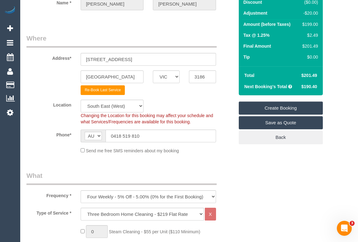
click at [274, 106] on link "Create Booking" at bounding box center [281, 108] width 84 height 13
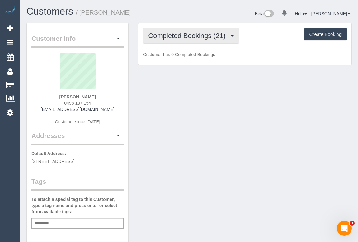
click at [188, 34] on span "Completed Bookings (21)" at bounding box center [188, 36] width 80 height 8
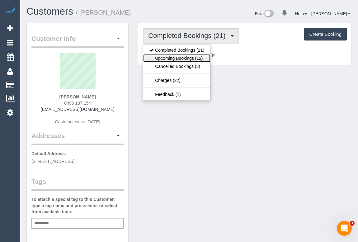
click at [193, 59] on link "Upcoming Bookings (12)" at bounding box center [176, 58] width 67 height 8
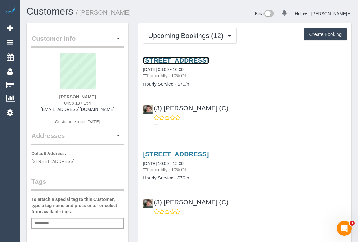
click at [200, 61] on link "[STREET_ADDRESS]" at bounding box center [176, 60] width 66 height 7
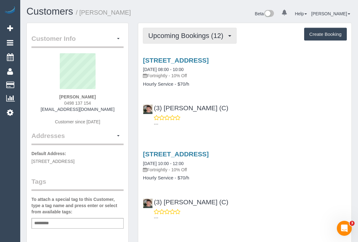
click at [171, 36] on span "Upcoming Bookings (12)" at bounding box center [187, 36] width 78 height 8
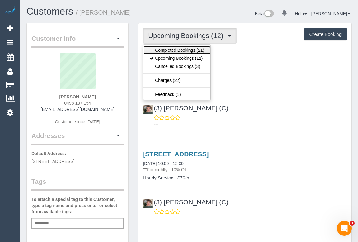
click at [172, 50] on link "Completed Bookings (21)" at bounding box center [176, 50] width 67 height 8
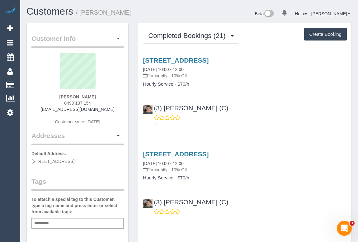
drag, startPoint x: 60, startPoint y: 103, endPoint x: 95, endPoint y: 100, distance: 34.4
click at [95, 100] on div "[PERSON_NAME] 0498 137 154 [EMAIL_ADDRESS][DOMAIN_NAME] Customer since [DATE]" at bounding box center [77, 92] width 92 height 78
copy span "0498 137 154"
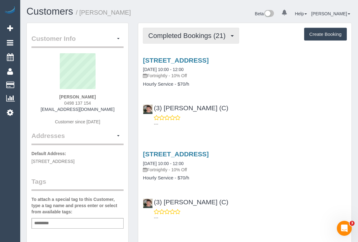
click at [183, 31] on button "Completed Bookings (21)" at bounding box center [191, 36] width 96 height 16
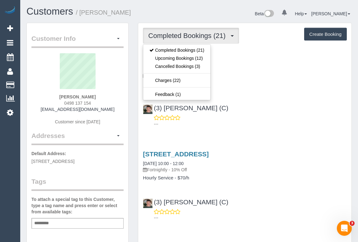
click at [270, 114] on div "(3) [PERSON_NAME] (C) ---" at bounding box center [244, 113] width 213 height 28
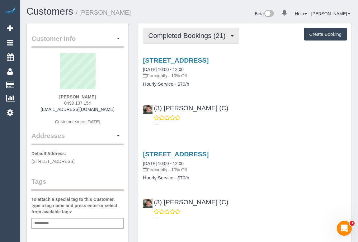
click at [169, 35] on span "Completed Bookings (21)" at bounding box center [188, 36] width 80 height 8
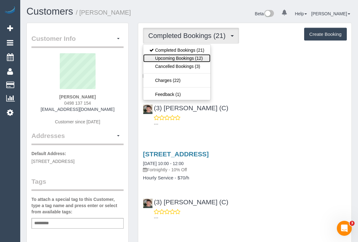
click at [168, 56] on link "Upcoming Bookings (12)" at bounding box center [176, 58] width 67 height 8
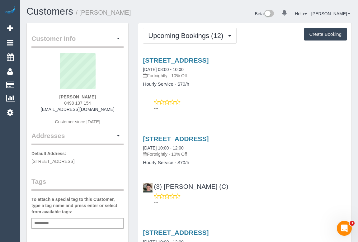
click at [278, 104] on div "---" at bounding box center [245, 105] width 204 height 12
click at [242, 93] on div "[STREET_ADDRESS] [DATE] 08:00 - 10:00 Fortnightly - 10% Off Hourly Service - $7…" at bounding box center [244, 82] width 213 height 63
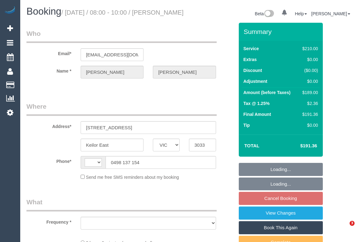
select select "VIC"
select select "object:325"
select select "string:stripe-pm_1Q8EFA2GScqysDRVC3z2387E"
select select "180"
select select "number:27"
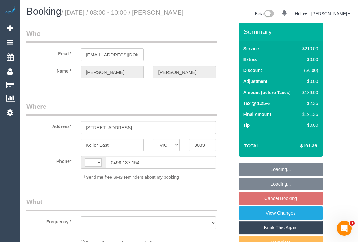
select select "number:14"
select select "number:19"
select select "number:36"
select select "number:34"
select select "number:11"
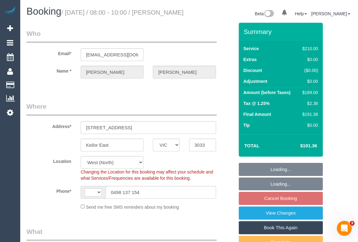
select select "object:887"
select select "string:AU"
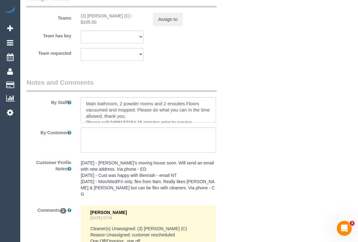
scroll to position [1047, 0]
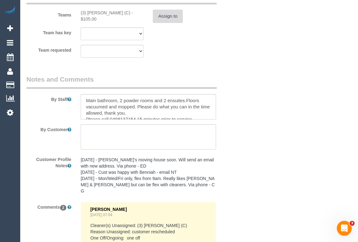
click at [167, 23] on button "Assign to" at bounding box center [168, 16] width 30 height 13
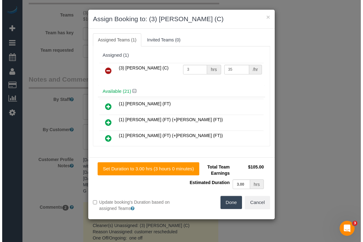
scroll to position [1041, 0]
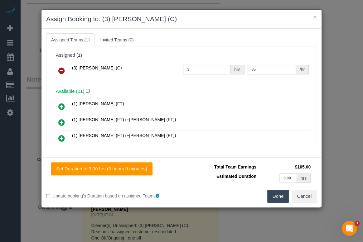
drag, startPoint x: 69, startPoint y: 66, endPoint x: 122, endPoint y: 66, distance: 53.3
click at [122, 66] on tr "(3) [PERSON_NAME] (C) 3 hrs 35 /hr" at bounding box center [181, 71] width 257 height 16
copy span "(3) [PERSON_NAME] (C)"
click at [62, 70] on icon at bounding box center [61, 70] width 7 height 7
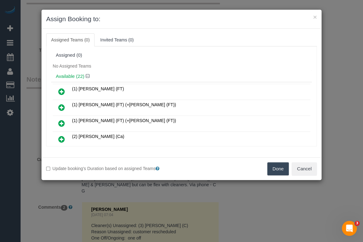
click at [274, 168] on button "Done" at bounding box center [278, 168] width 22 height 13
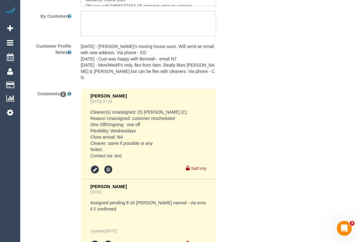
scroll to position [1248, 0]
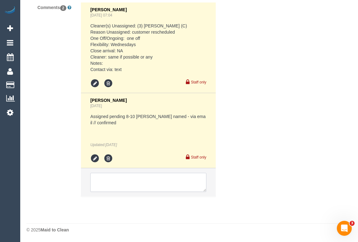
click at [137, 186] on textarea at bounding box center [148, 182] width 116 height 19
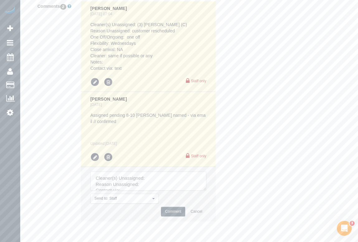
click at [181, 180] on textarea at bounding box center [148, 181] width 116 height 19
paste textarea "(3) [PERSON_NAME] (C)"
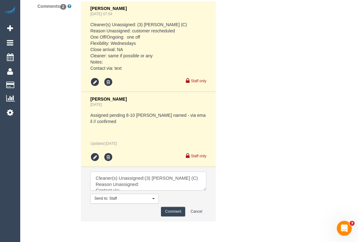
click at [143, 187] on textarea at bounding box center [148, 181] width 116 height 19
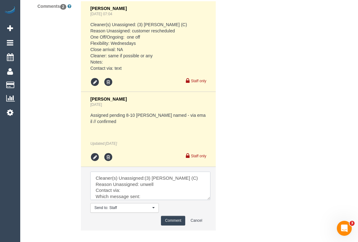
drag, startPoint x: 203, startPoint y: 191, endPoint x: 233, endPoint y: 234, distance: 52.2
click at [211, 200] on textarea at bounding box center [150, 186] width 120 height 28
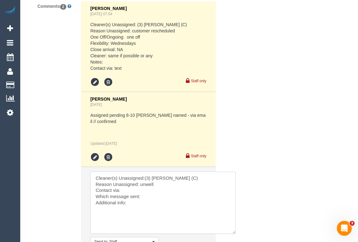
click at [130, 191] on textarea at bounding box center [162, 203] width 145 height 62
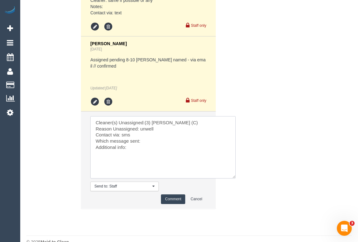
scroll to position [1317, 0]
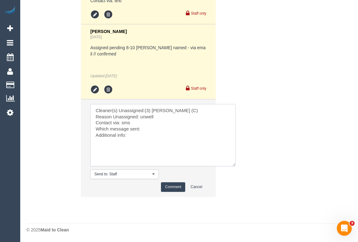
click at [150, 129] on textarea at bounding box center [162, 135] width 145 height 62
paste textarea "Heads Up SMS"
click at [141, 136] on textarea at bounding box center [162, 135] width 145 height 62
type textarea "Cleaner(s) Unassigned:(3) Katie Eichorn (C) Reason Unassigned: unwell Contact v…"
click at [175, 183] on button "Comment" at bounding box center [173, 187] width 24 height 10
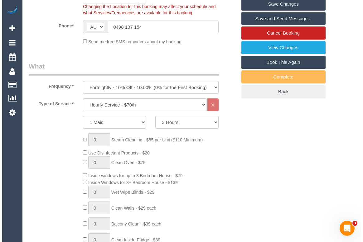
scroll to position [0, 0]
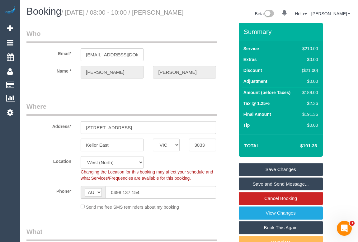
click at [281, 176] on link "Save Changes" at bounding box center [281, 169] width 84 height 13
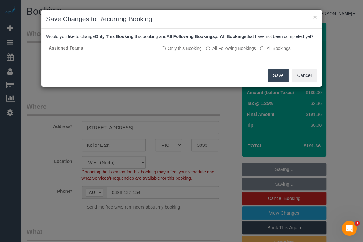
click at [276, 82] on button "Save" at bounding box center [277, 75] width 21 height 13
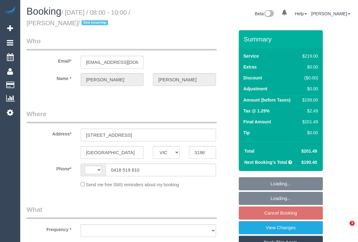
select select "VIC"
select select "string:AU"
select select "object:529"
select select "string:stripe-pm_1REIjV2GScqysDRVqrEnczEd"
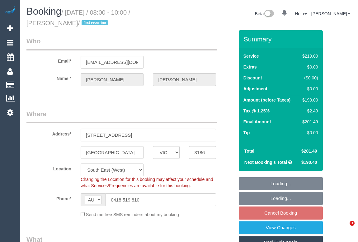
select select "spot6"
select select "object:1304"
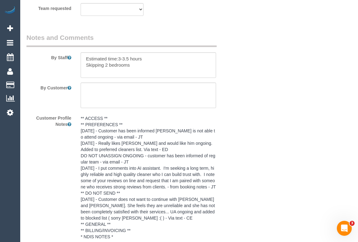
scroll to position [1149, 0]
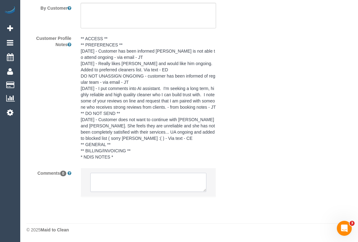
click at [109, 174] on textarea at bounding box center [148, 182] width 116 height 19
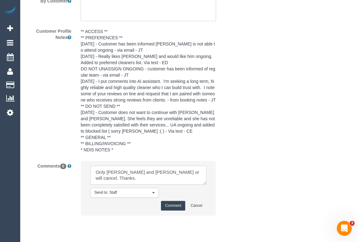
click at [181, 179] on textarea at bounding box center [148, 175] width 116 height 19
click at [135, 185] on textarea at bounding box center [148, 175] width 116 height 19
type textarea "Only [PERSON_NAME] and [PERSON_NAME] or will cancel request. Thanks."
click at [170, 211] on button "Comment" at bounding box center [173, 206] width 24 height 10
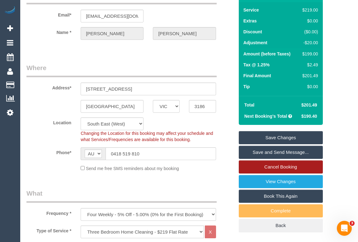
scroll to position [85, 0]
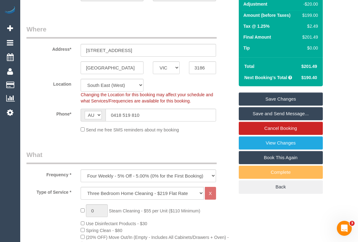
click at [279, 99] on link "Save Changes" at bounding box center [281, 98] width 84 height 13
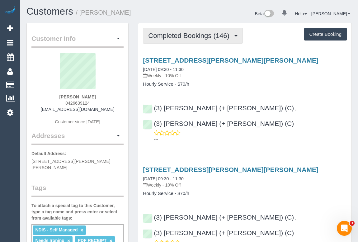
click at [174, 37] on span "Completed Bookings (146)" at bounding box center [190, 36] width 84 height 8
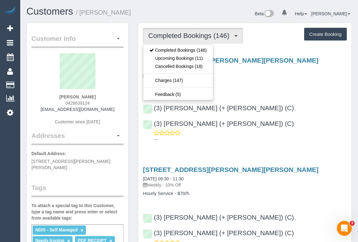
click at [271, 62] on h3 "17 Kardinia Road, Glen Iris, VIC 3146" at bounding box center [245, 60] width 204 height 7
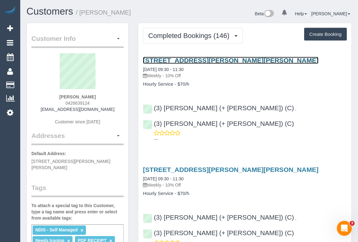
click at [216, 60] on link "17 Kardinia Road, Glen Iris, VIC 3146" at bounding box center [231, 60] width 176 height 7
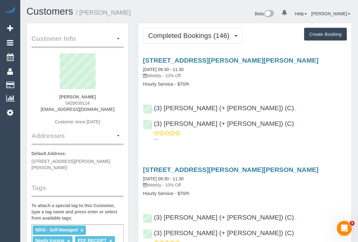
drag, startPoint x: 149, startPoint y: 75, endPoint x: 164, endPoint y: 75, distance: 14.9
click at [164, 75] on p "Weekly - 10% Off" at bounding box center [245, 76] width 204 height 6
copy p "Weekly"
drag, startPoint x: 143, startPoint y: 83, endPoint x: 174, endPoint y: 84, distance: 31.5
click at [174, 84] on h4 "Hourly Service - $70/h" at bounding box center [245, 84] width 204 height 5
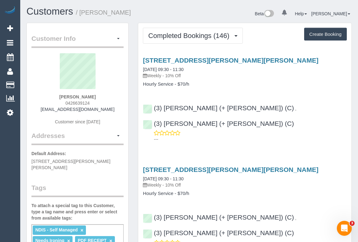
copy h4 "Hourly Service"
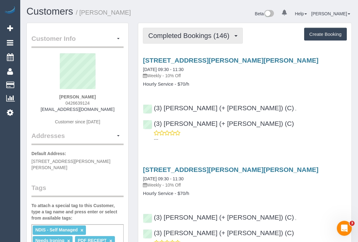
click at [171, 35] on span "Completed Bookings (146)" at bounding box center [190, 36] width 84 height 8
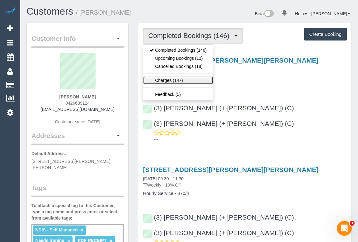
click at [172, 80] on link "Charges (147)" at bounding box center [178, 80] width 70 height 8
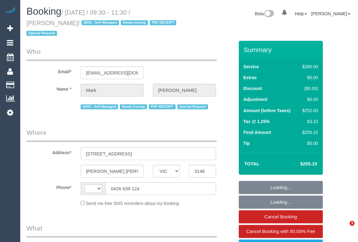
select select "VIC"
select select "string:AU"
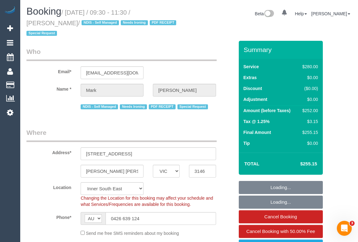
select select "object:564"
select select "string:stripe-pm_1MF9LR2GScqysDRVNAaKuFlm"
select select "240"
select select "object:1169"
select select "number:28"
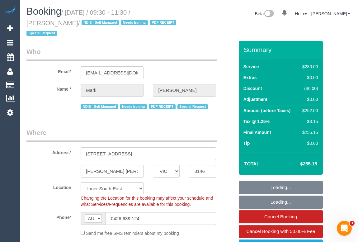
select select "number:14"
select select "number:19"
select select "number:25"
select select "number:34"
select select "number:13"
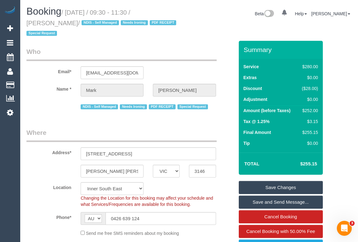
drag, startPoint x: 40, startPoint y: 24, endPoint x: 73, endPoint y: 25, distance: 32.7
click at [73, 25] on small "/ [DATE] / 09:30 - 11:30 / [PERSON_NAME] / NDIS - Self Managed Needs Ironing PD…" at bounding box center [102, 23] width 152 height 28
drag, startPoint x: 68, startPoint y: 12, endPoint x: 123, endPoint y: 12, distance: 55.4
click at [123, 12] on small "/ [DATE] / 09:30 - 11:30 / [PERSON_NAME] / NDIS - Self Managed Needs Ironing PD…" at bounding box center [102, 23] width 152 height 28
copy small "[DATE]"
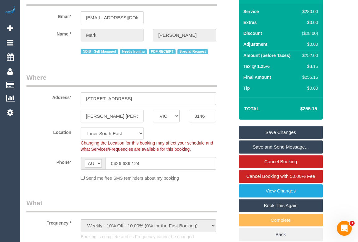
scroll to position [28, 0]
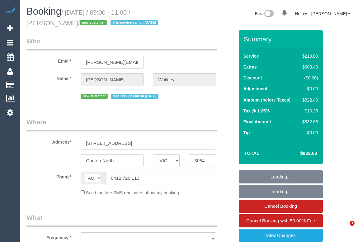
select select "VIC"
select select "object:545"
select select "number:28"
select select "number:14"
select select "number:19"
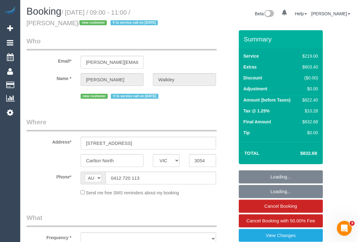
select select "number:25"
select select "number:13"
select select "string:stripe-pm_1RyWXR2GScqysDRVCAc4FNRi"
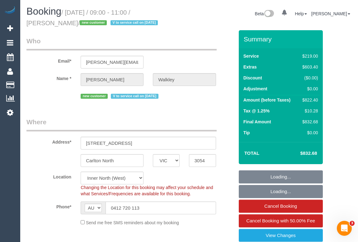
select select "object:1732"
select select "spot1"
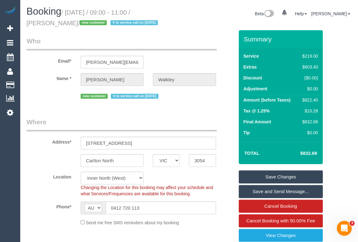
click at [182, 119] on legend "Where" at bounding box center [121, 124] width 190 height 14
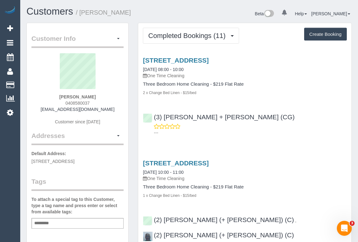
drag, startPoint x: 63, startPoint y: 102, endPoint x: 94, endPoint y: 101, distance: 30.8
click at [94, 101] on div "[PERSON_NAME] 0408580037 [EMAIL_ADDRESS][DOMAIN_NAME] Customer since [DATE]" at bounding box center [77, 92] width 92 height 78
copy span "0408580037"
click at [55, 100] on div "[PERSON_NAME] 0408580037 [EMAIL_ADDRESS][DOMAIN_NAME] Customer since [DATE]" at bounding box center [77, 92] width 92 height 78
drag, startPoint x: 59, startPoint y: 102, endPoint x: 98, endPoint y: 102, distance: 39.9
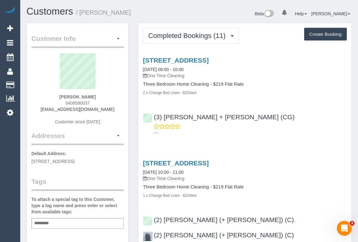
click at [98, 102] on div "[PERSON_NAME] 0408580037 [EMAIL_ADDRESS][DOMAIN_NAME] Customer since [DATE]" at bounding box center [77, 92] width 92 height 78
copy span "0408580037"
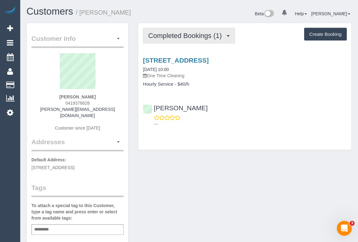
click at [168, 37] on span "Completed Bookings (1)" at bounding box center [186, 36] width 77 height 8
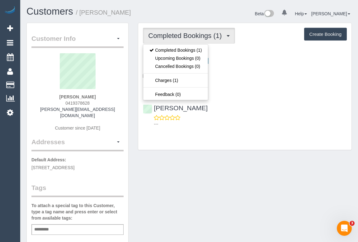
click at [222, 151] on div "Completed Bookings (1) Completed Bookings (1) Upcoming Bookings (0) Cancelled B…" at bounding box center [244, 90] width 223 height 134
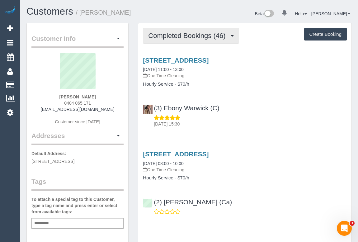
click at [181, 37] on span "Completed Bookings (46)" at bounding box center [188, 36] width 80 height 8
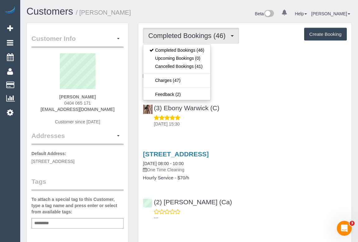
click at [246, 84] on h4 "Hourly Service - $70/h" at bounding box center [245, 84] width 204 height 5
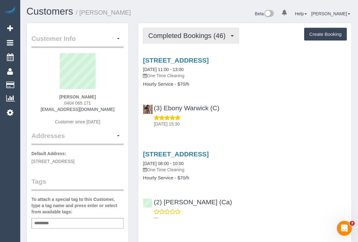
click at [187, 36] on span "Completed Bookings (46)" at bounding box center [188, 36] width 80 height 8
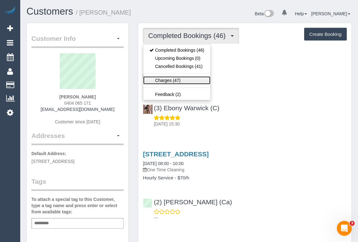
click at [162, 78] on link "Charges (47)" at bounding box center [176, 80] width 67 height 8
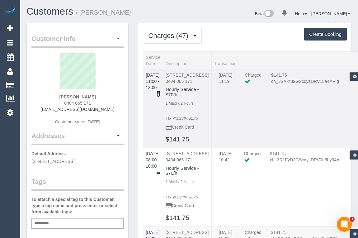
click at [160, 92] on icon at bounding box center [159, 94] width 4 height 4
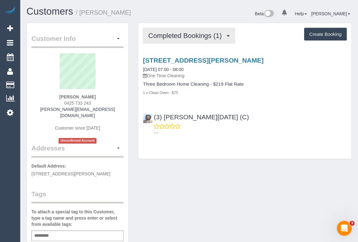
click at [198, 35] on span "Completed Bookings (1)" at bounding box center [186, 36] width 77 height 8
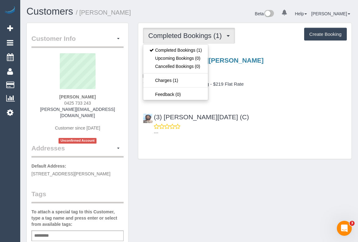
click at [270, 111] on div "(3) [PERSON_NAME][DATE] (C) ---" at bounding box center [244, 122] width 213 height 28
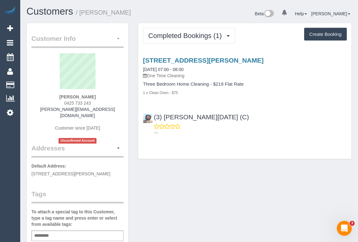
click at [118, 36] on button "button" at bounding box center [118, 39] width 11 height 10
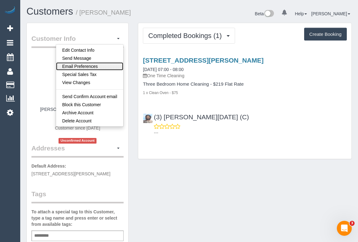
click at [91, 66] on link "Email Preferences" at bounding box center [90, 66] width 68 height 8
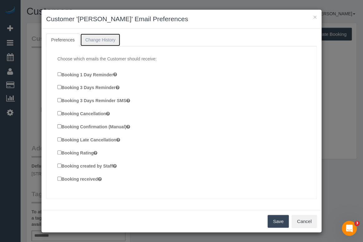
click at [98, 41] on link "Change History" at bounding box center [100, 39] width 40 height 13
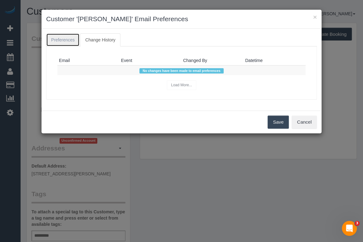
click at [68, 39] on link "Preferences" at bounding box center [62, 39] width 33 height 13
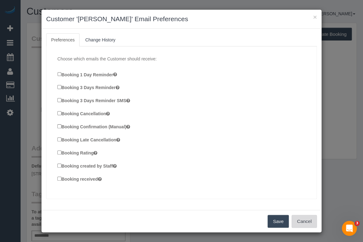
click at [305, 224] on button "Cancel" at bounding box center [303, 221] width 25 height 13
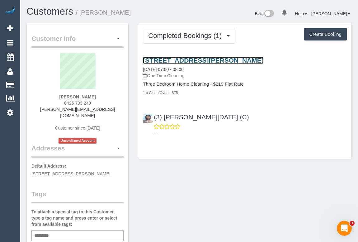
click at [191, 59] on link "[STREET_ADDRESS][PERSON_NAME]" at bounding box center [203, 60] width 121 height 7
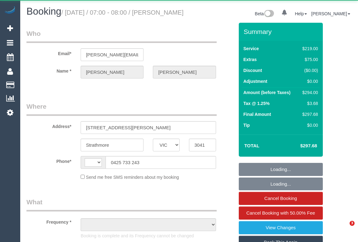
select select "VIC"
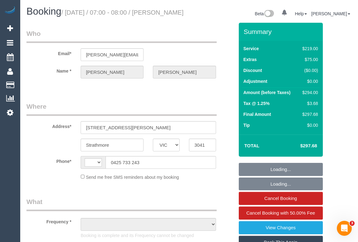
select select "string:AU"
select select "object:561"
select select "string:stripe-pm_1S7rxz2GScqysDRVZwE99DL4"
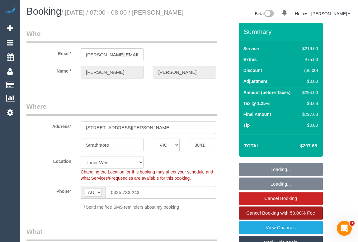
select select "number:28"
select select "number:14"
select select "number:19"
select select "object:1505"
select select "spot1"
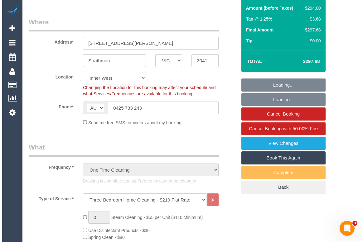
scroll to position [85, 0]
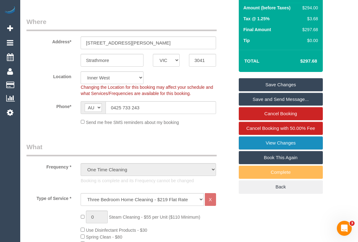
click at [275, 149] on link "View Changes" at bounding box center [281, 142] width 84 height 13
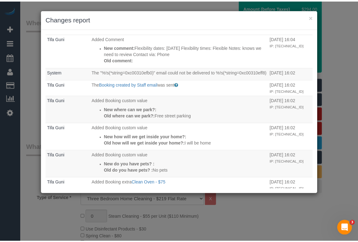
scroll to position [386, 0]
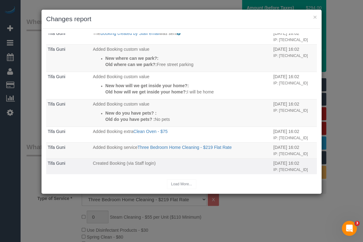
click at [197, 170] on td "Created Booking (via Staff login)" at bounding box center [181, 167] width 180 height 16
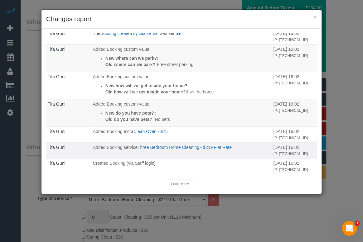
click at [173, 153] on td "Added Booking service Three Bedroom Home Cleaning - $219 Flat Rate" at bounding box center [181, 151] width 180 height 16
click at [313, 15] on button "×" at bounding box center [315, 17] width 4 height 7
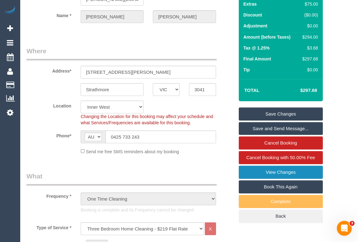
scroll to position [0, 0]
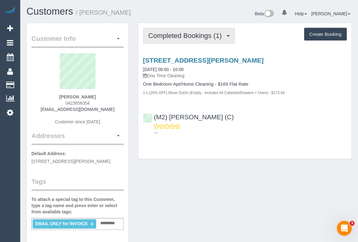
click at [182, 39] on button "Completed Bookings (1)" at bounding box center [189, 36] width 92 height 16
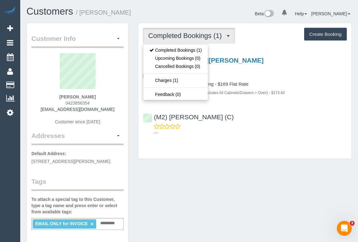
click at [303, 91] on div "1 x (20% OFF) Move Out/In (Empty - Includes All Cabinets/Drawers + Oven) - $173…" at bounding box center [245, 92] width 204 height 6
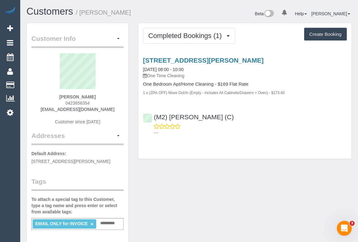
drag, startPoint x: 50, startPoint y: 97, endPoint x: 106, endPoint y: 97, distance: 56.7
click at [106, 97] on div "Rosemary Aharonian 0423856354 evette089@gmail.com Customer since 2025" at bounding box center [77, 92] width 92 height 78
copy strong "Rosemary Aharonian"
drag, startPoint x: 53, startPoint y: 110, endPoint x: 98, endPoint y: 109, distance: 45.2
click at [98, 109] on div "Rosemary Aharonian 0423856354 evette089@gmail.com Customer since 2025" at bounding box center [77, 92] width 92 height 78
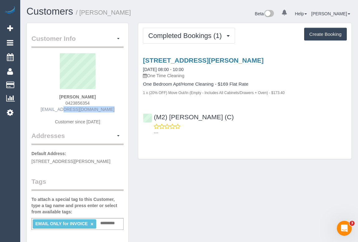
copy link "evette089@gmail.com"
drag, startPoint x: 31, startPoint y: 159, endPoint x: 65, endPoint y: 161, distance: 34.3
click at [65, 161] on span "8 Browne Avenue, 2, St Albans, VIC 3021" at bounding box center [70, 161] width 79 height 5
copy span "8 Browne Avenue"
drag, startPoint x: 73, startPoint y: 159, endPoint x: 90, endPoint y: 159, distance: 16.8
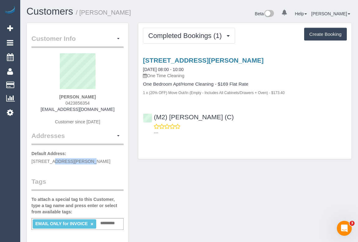
click at [90, 159] on span "8 Browne Avenue, 2, St Albans, VIC 3021" at bounding box center [70, 161] width 79 height 5
copy span "St Albans"
drag, startPoint x: 65, startPoint y: 102, endPoint x: 99, endPoint y: 102, distance: 33.9
click at [99, 102] on div "Rosemary Aharonian 0423856354 evette089@gmail.com Customer since 2025" at bounding box center [77, 92] width 92 height 78
copy span "0423856354"
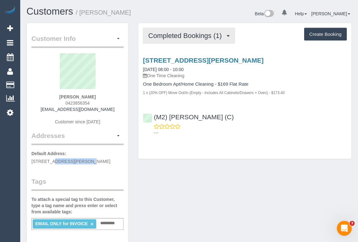
click at [182, 37] on span "Completed Bookings (1)" at bounding box center [186, 36] width 77 height 8
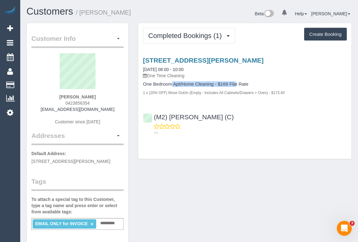
drag, startPoint x: 143, startPoint y: 83, endPoint x: 214, endPoint y: 85, distance: 70.7
click at [214, 85] on h4 "One Bedroom Apt/Home Cleaning - $169 Flat Rate" at bounding box center [245, 84] width 204 height 5
copy h4 "One Bedroom Apt/Home Cleaning"
drag, startPoint x: 193, startPoint y: 74, endPoint x: 151, endPoint y: 72, distance: 41.8
click at [151, 73] on p "One Time Cleaning" at bounding box center [245, 76] width 204 height 6
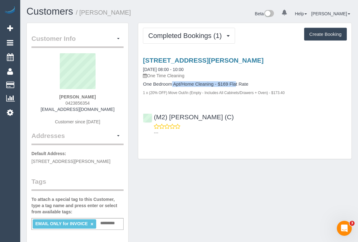
copy p "One Time Cleaning"
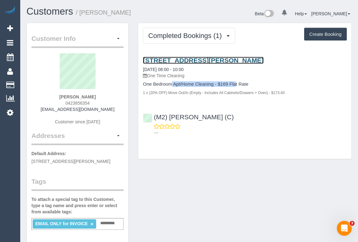
click at [179, 61] on link "8 Browne Avenue, 2, St Albans, VIC 3021" at bounding box center [203, 60] width 121 height 7
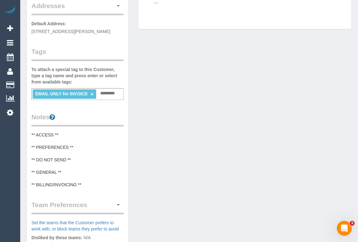
scroll to position [100, 0]
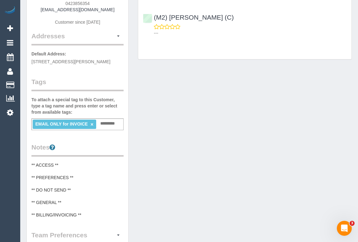
click at [184, 160] on div "Customer Info Edit Contact Info Send Message Email Preferences Special Sales Ta…" at bounding box center [189, 157] width 335 height 468
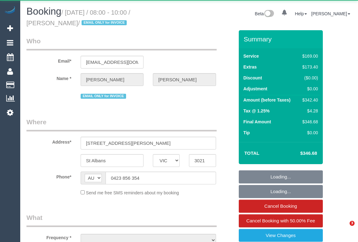
select select "VIC"
select select "object:546"
select select "string:stripe-pm_1S5f522GScqysDRVb3bIOhGG"
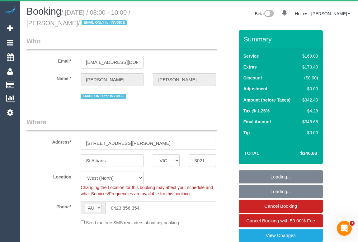
select select "object:837"
select select "number:28"
select select "number:14"
select select "number:19"
select select "number:24"
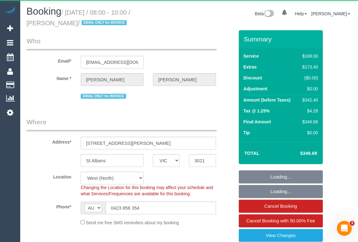
select select "number:34"
select select "number:26"
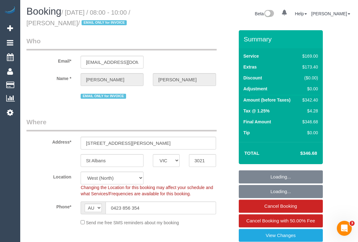
select select "spot1"
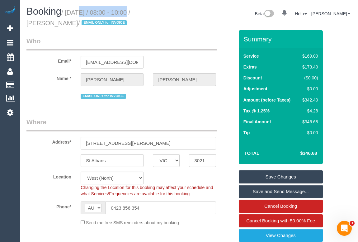
drag, startPoint x: 69, startPoint y: 11, endPoint x: 124, endPoint y: 12, distance: 54.8
click at [124, 12] on small "/ [DATE] / 08:00 - 10:00 / [PERSON_NAME] / EMAIL ONLY for INVOICE" at bounding box center [78, 17] width 104 height 17
copy small "[DATE]"
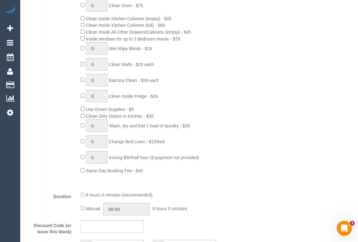
scroll to position [424, 0]
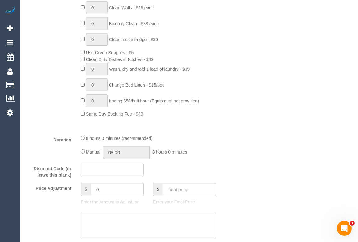
click at [226, 28] on div "0 Steam Cleaning - $55 per Unit ($110 Minimum) Use Disinfectant Products - $20 …" at bounding box center [157, 2] width 163 height 230
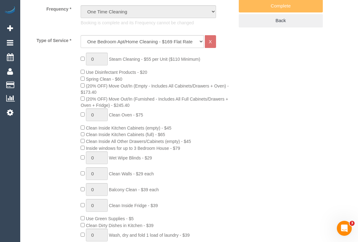
scroll to position [255, 0]
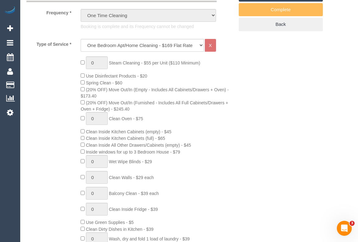
drag, startPoint x: 111, startPoint y: 89, endPoint x: 230, endPoint y: 88, distance: 118.7
click at [229, 88] on span "(20% OFF) Move Out/In (Empty - Includes All Cabinets/Drawers + Oven) - $173.40" at bounding box center [155, 92] width 148 height 11
copy span "Move Out/In (Empty - Includes All Cabinets/Drawers + Oven)"
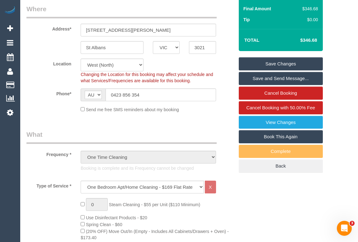
scroll to position [0, 0]
